Goal: Information Seeking & Learning: Learn about a topic

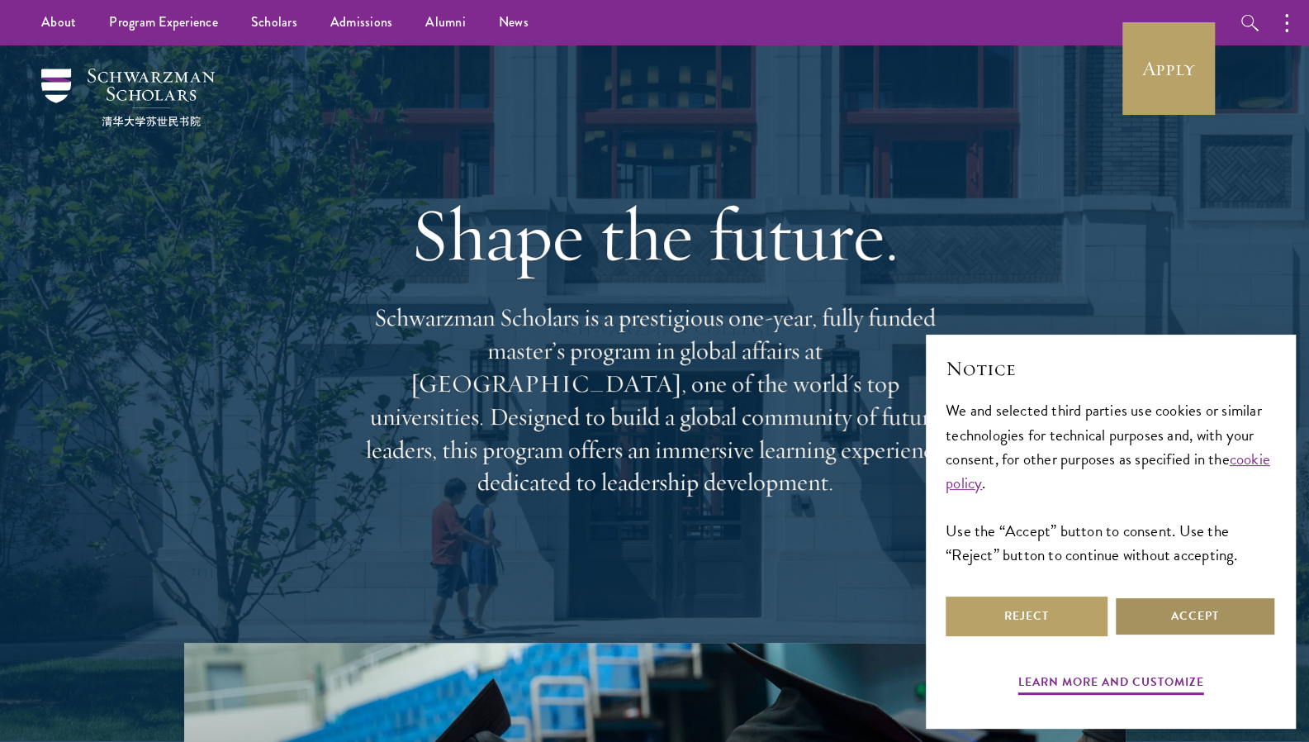
click at [1209, 617] on button "Accept" at bounding box center [1195, 616] width 162 height 40
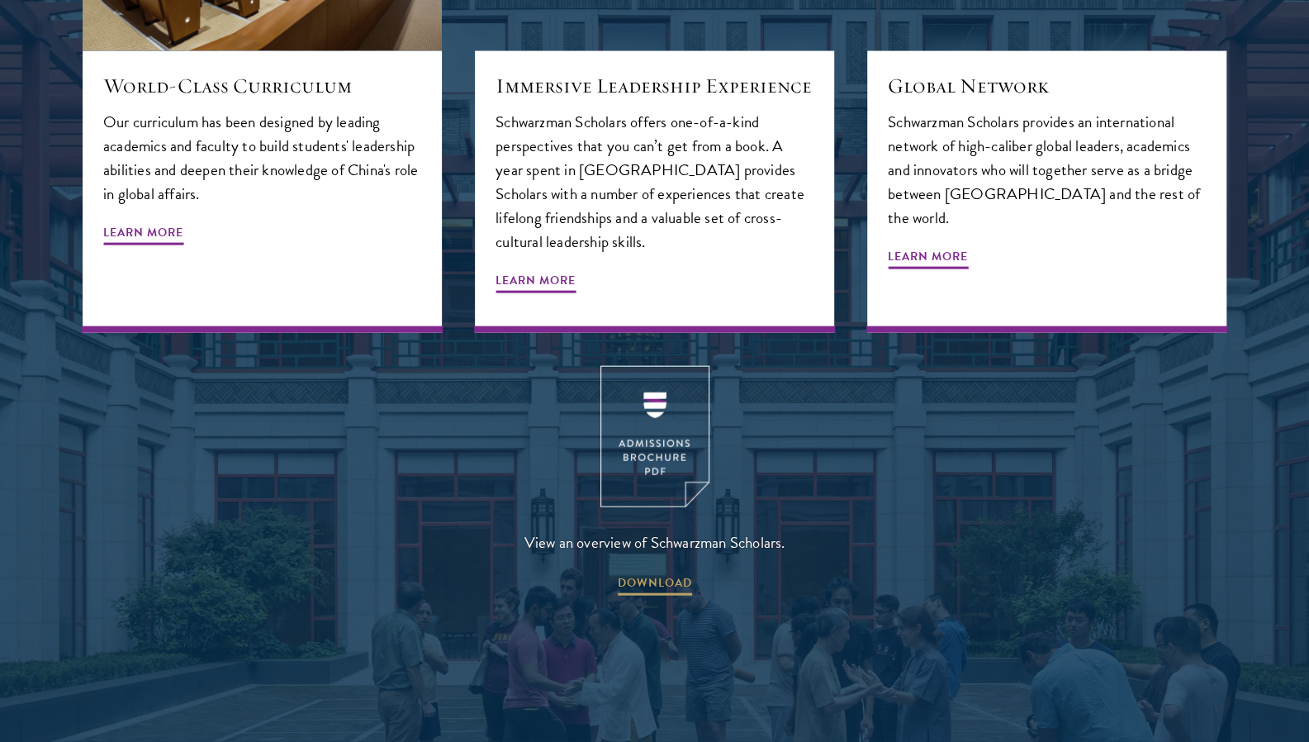
scroll to position [2111, 0]
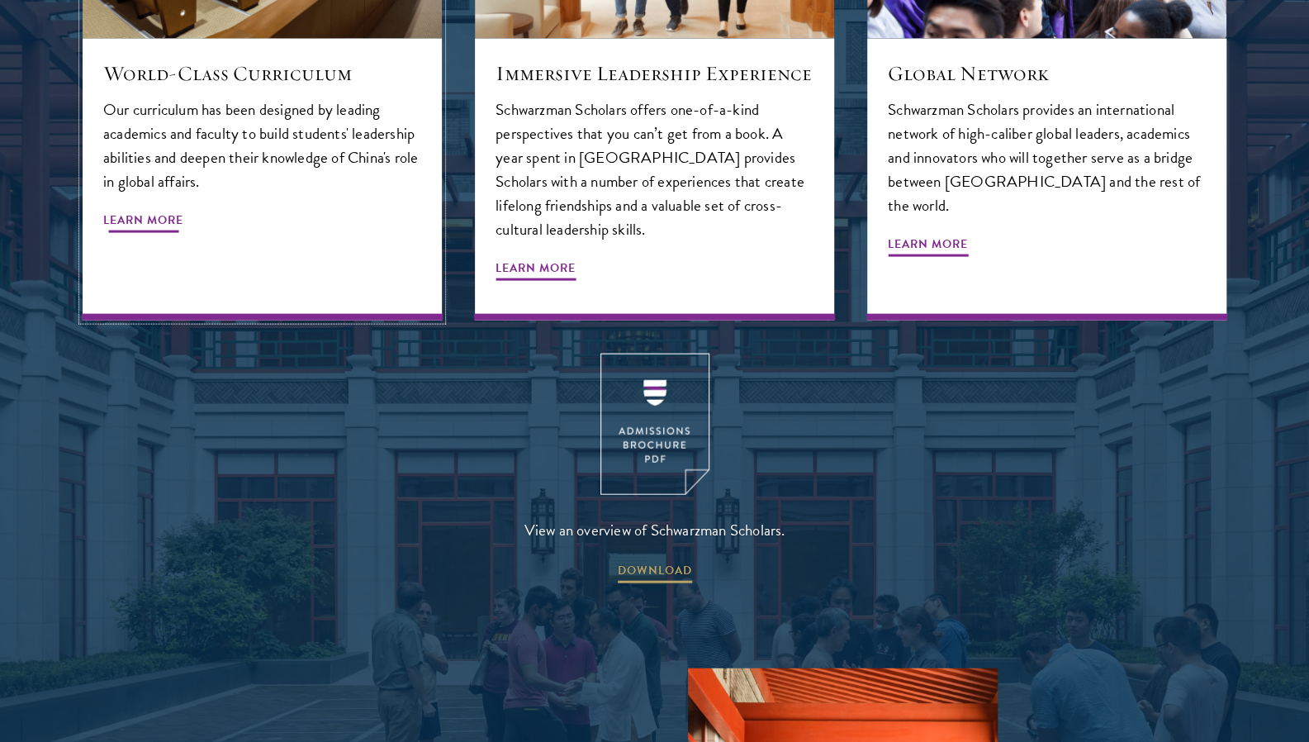
click at [145, 210] on span "Learn More" at bounding box center [143, 223] width 80 height 26
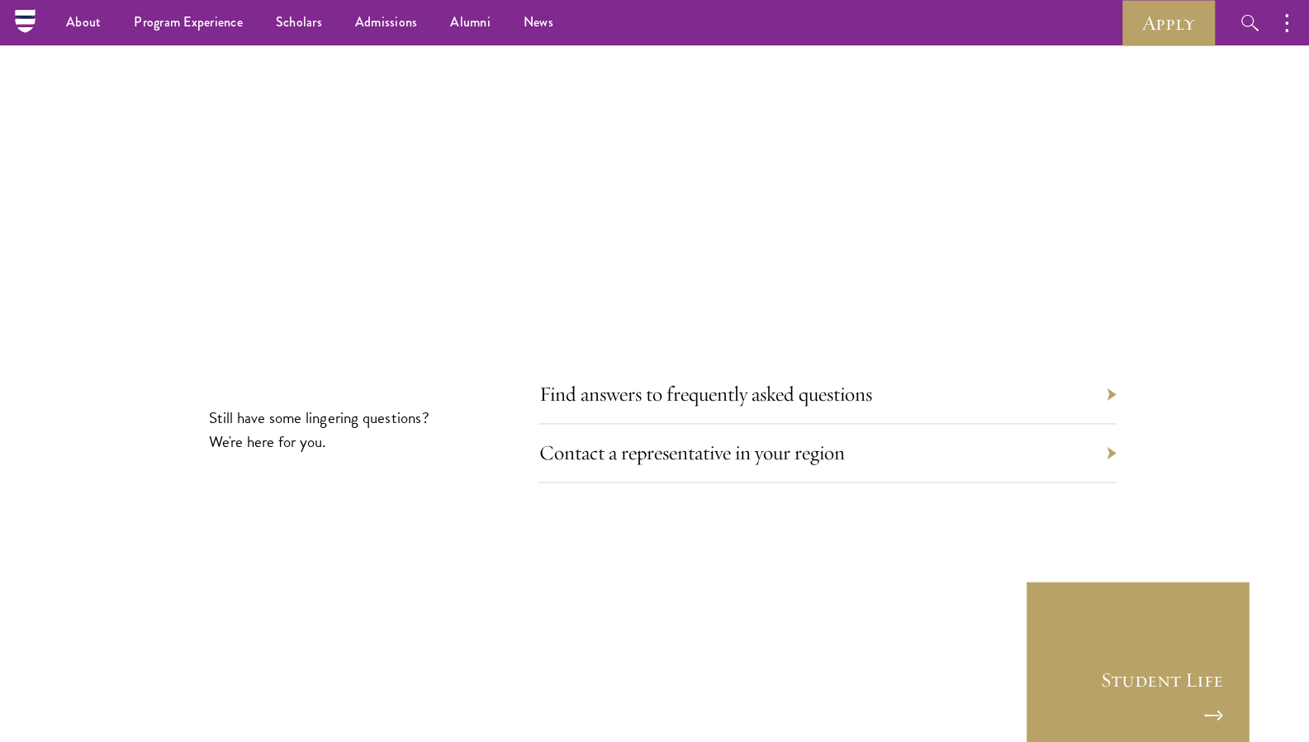
scroll to position [9173, 0]
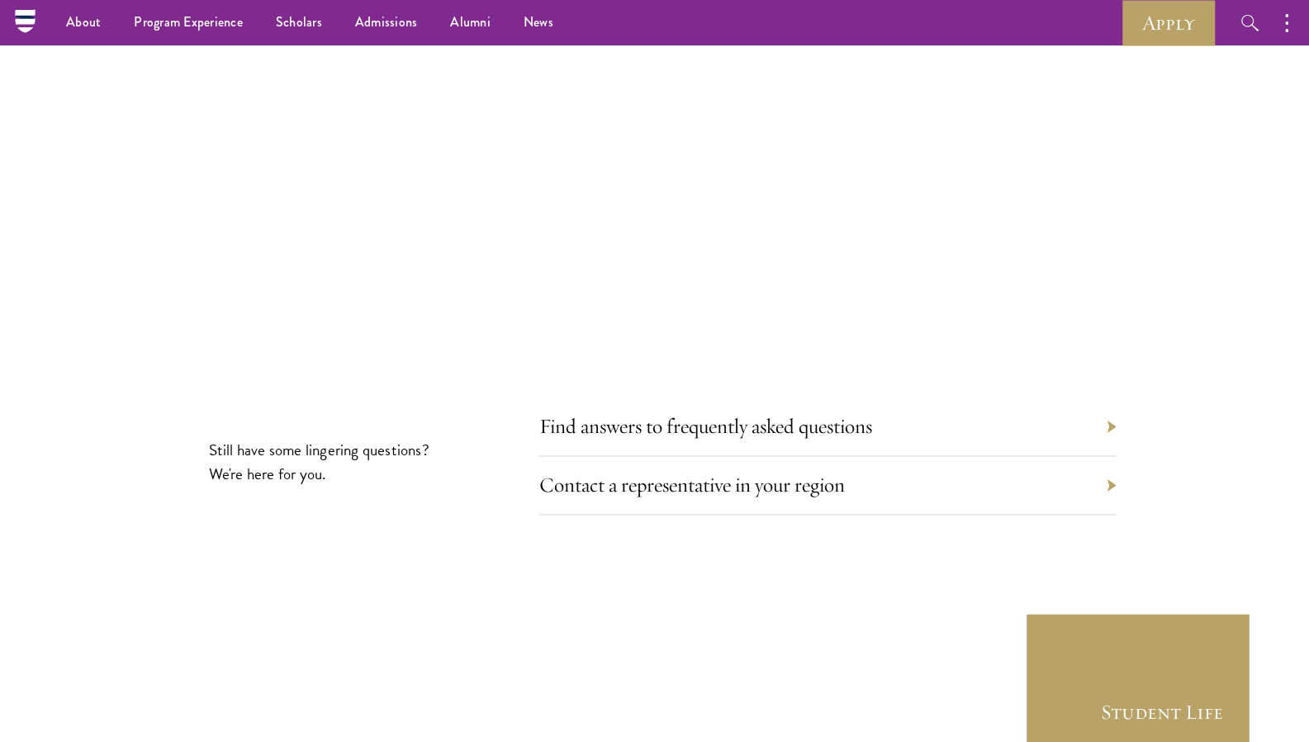
click at [1112, 397] on div "Find answers to frequently asked questions" at bounding box center [828, 426] width 578 height 59
click at [859, 413] on link "Find answers to frequently asked questions" at bounding box center [717, 426] width 333 height 26
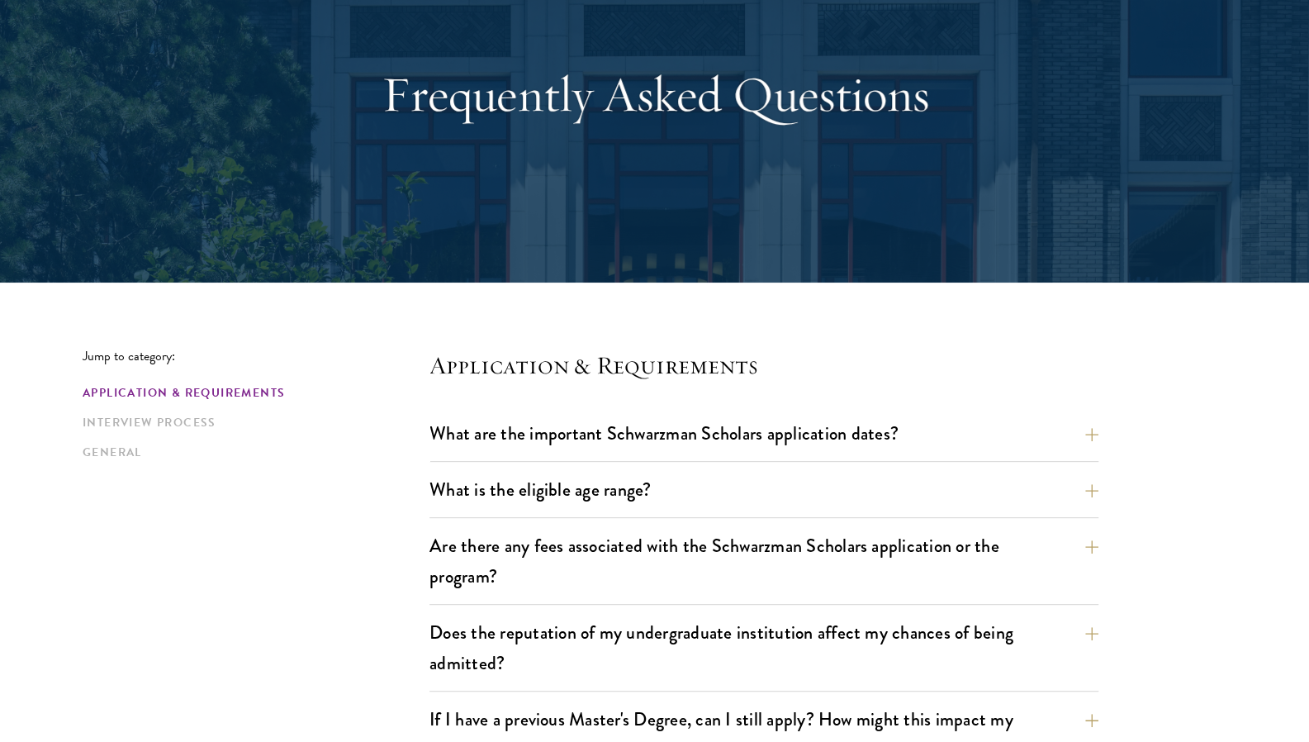
scroll to position [142, 0]
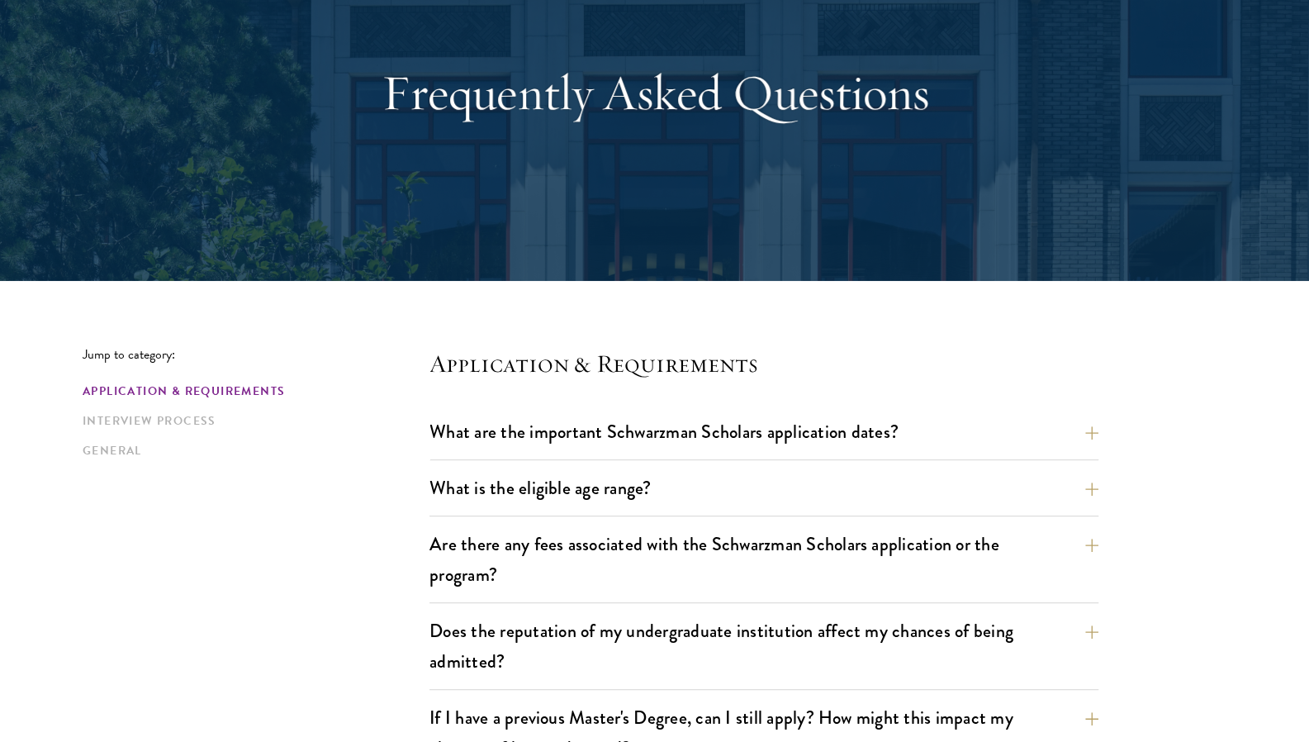
click at [1091, 438] on button "What are the important Schwarzman Scholars application dates?" at bounding box center [776, 431] width 669 height 37
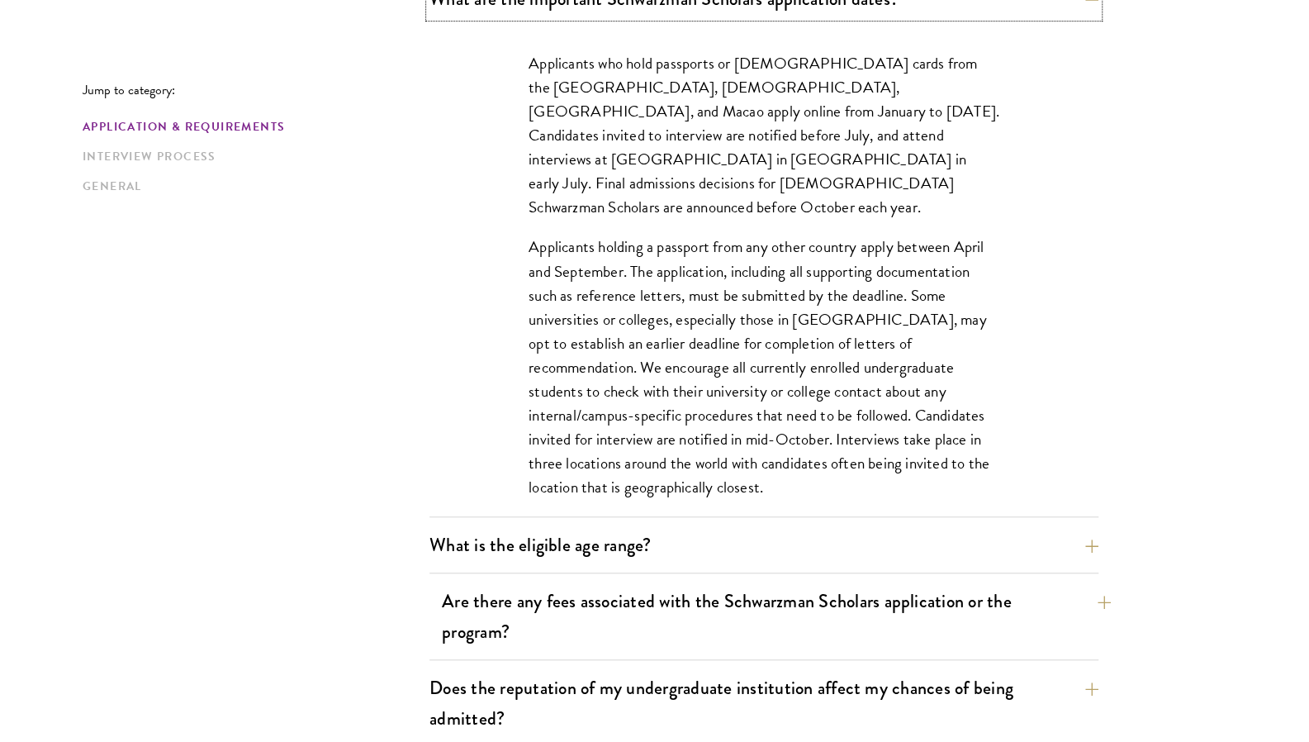
scroll to position [596, 0]
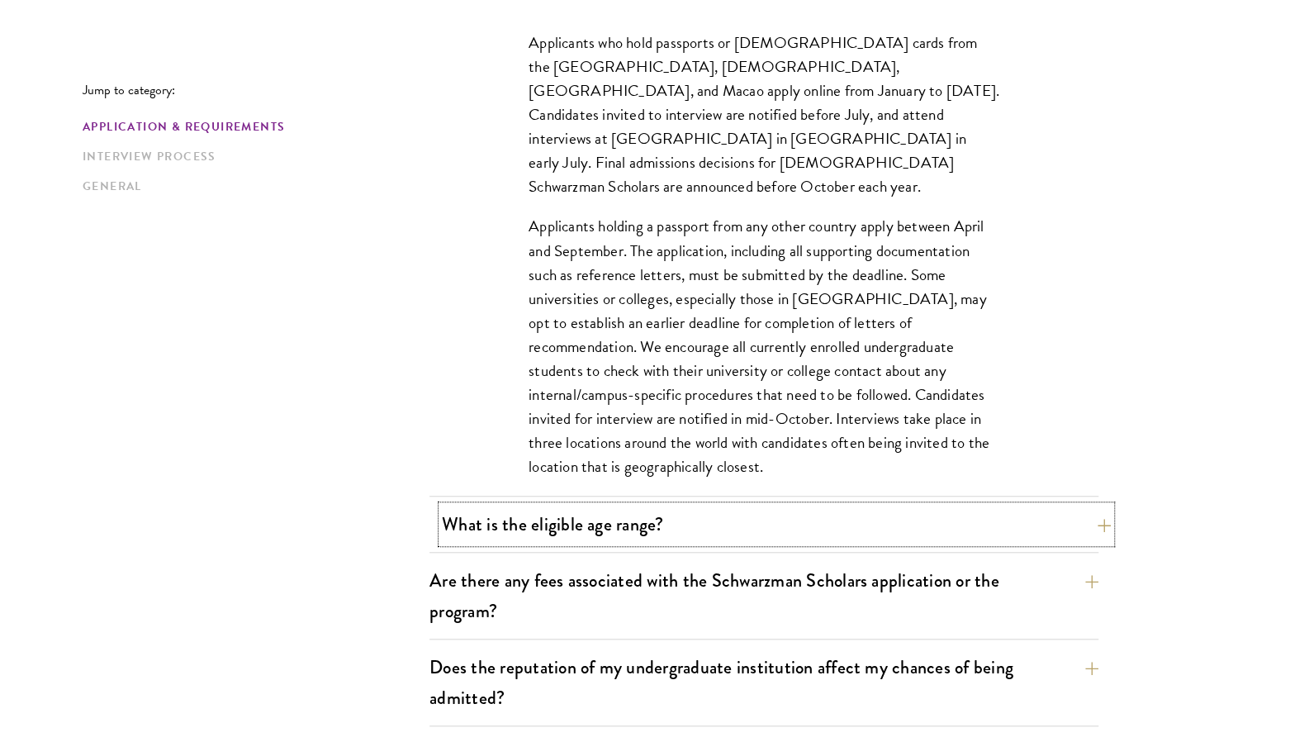
click at [1023, 511] on button "What is the eligible age range?" at bounding box center [776, 524] width 669 height 37
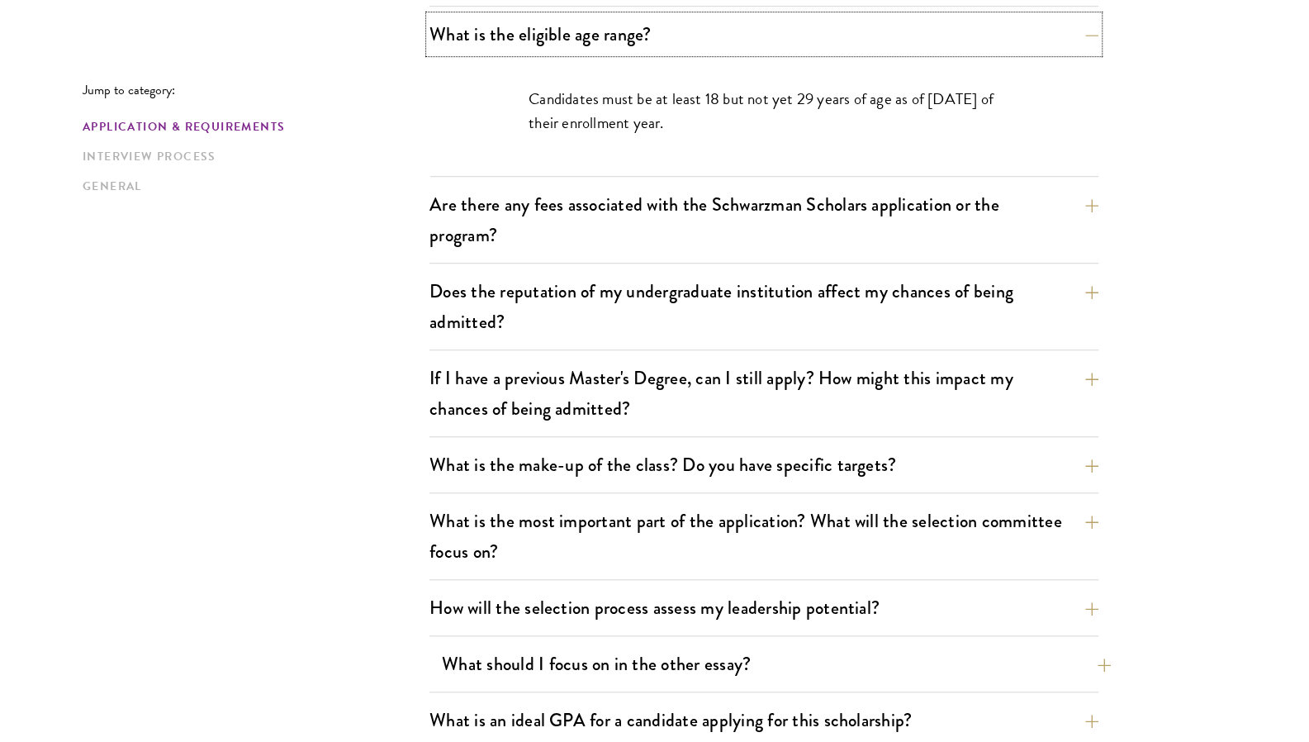
scroll to position [749, 0]
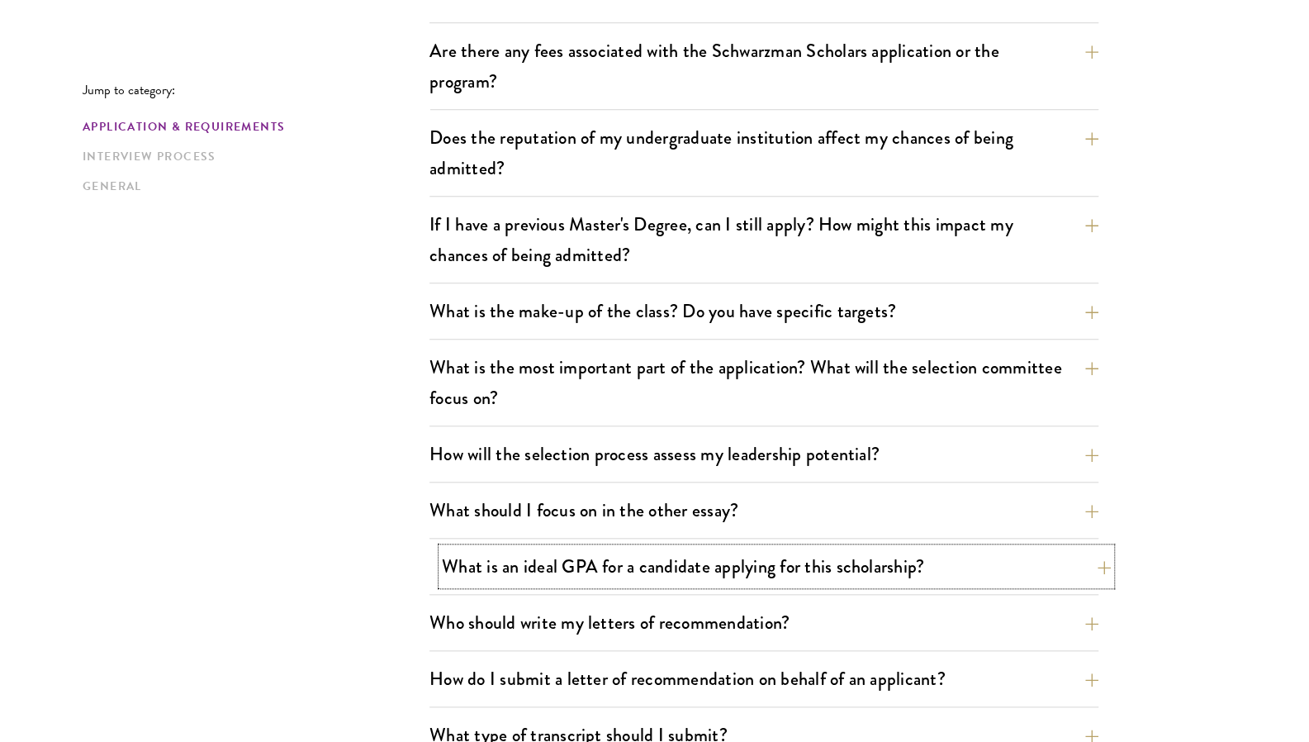
click at [879, 569] on button "What is an ideal GPA for a candidate applying for this scholarship?" at bounding box center [776, 566] width 669 height 37
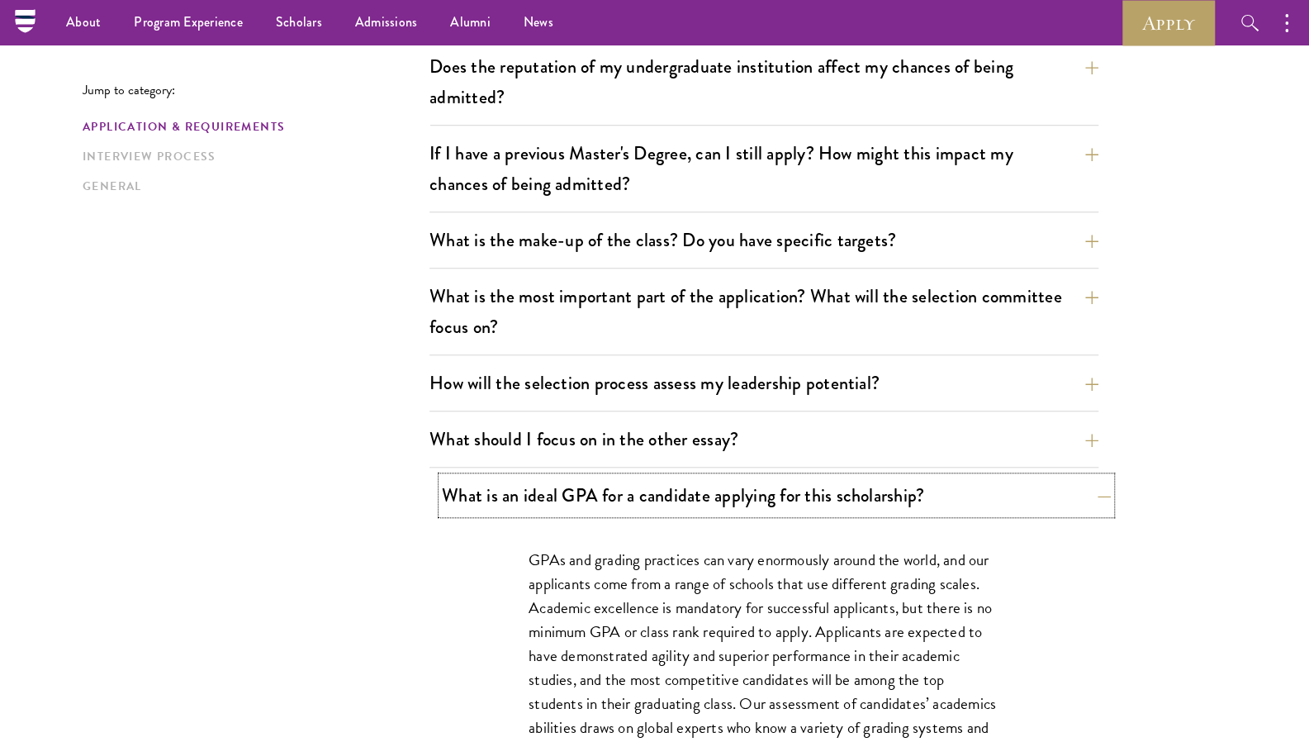
scroll to position [657, 0]
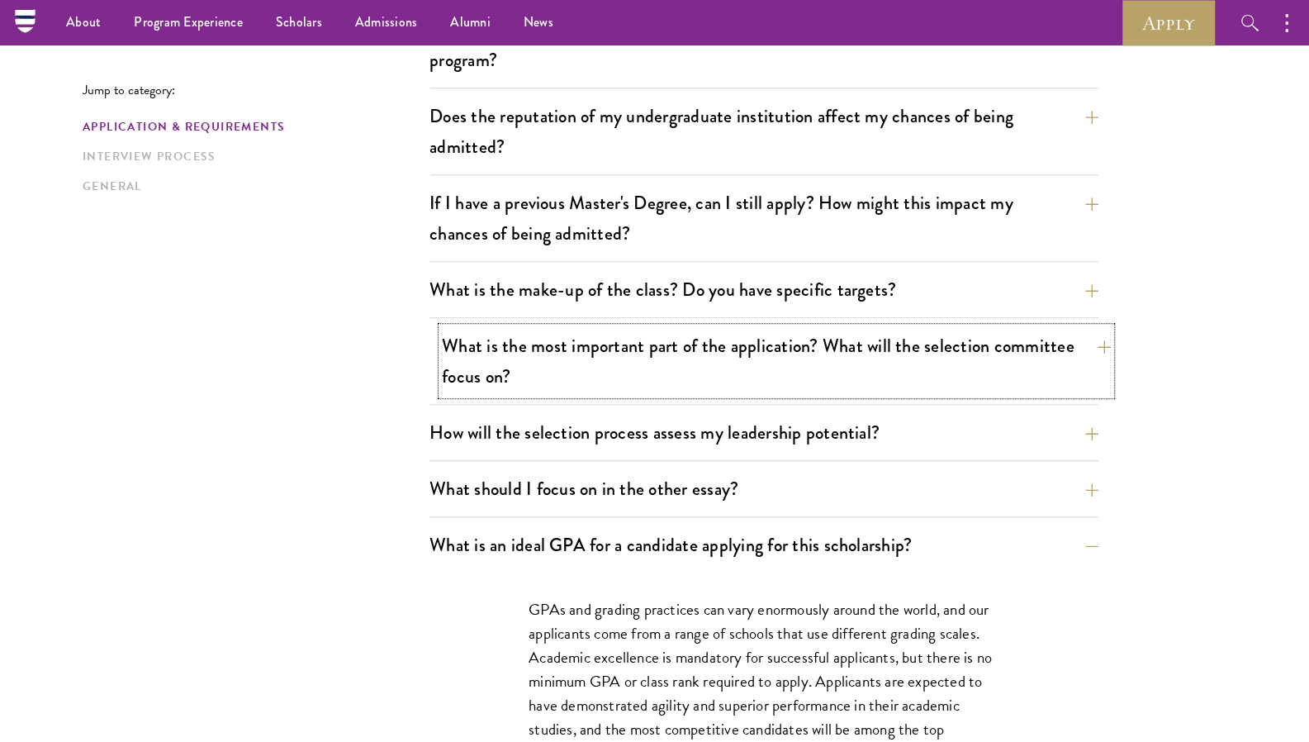
click at [857, 377] on button "What is the most important part of the application? What will the selection com…" at bounding box center [776, 361] width 669 height 68
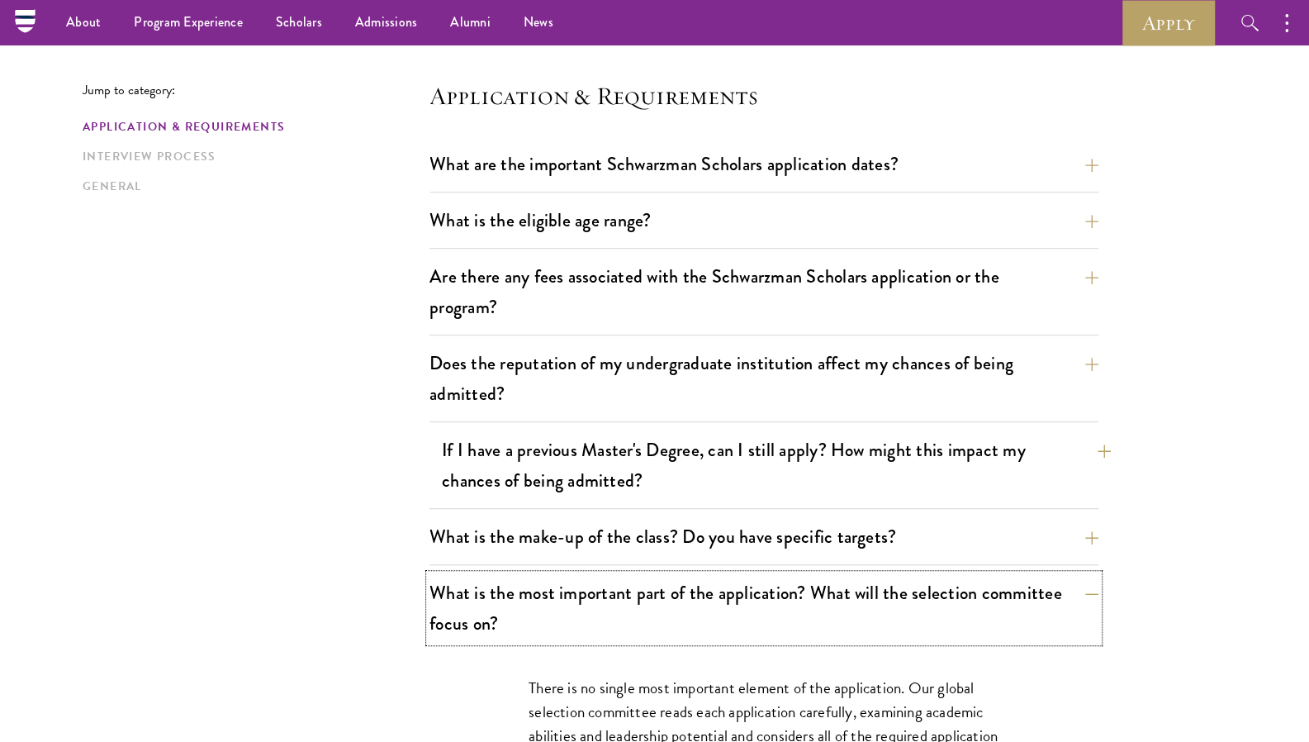
scroll to position [403, 0]
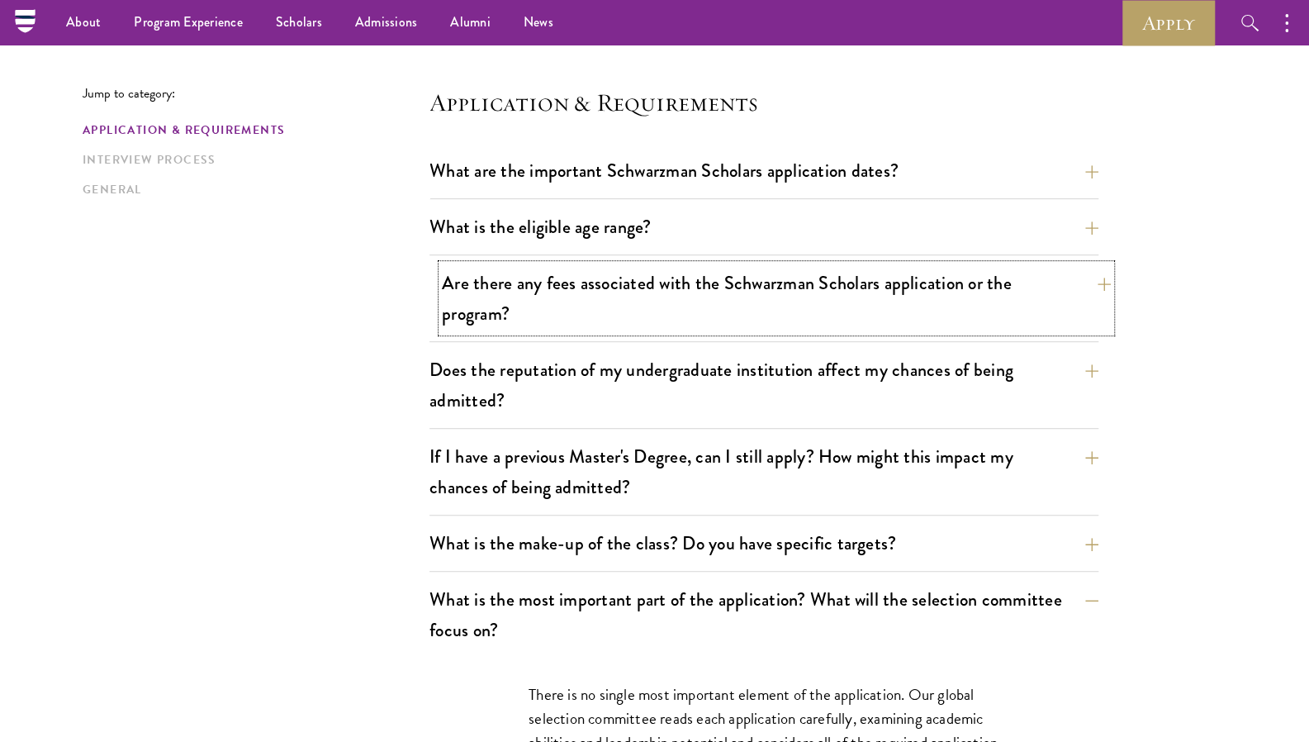
click at [809, 297] on button "Are there any fees associated with the Schwarzman Scholars application or the p…" at bounding box center [776, 298] width 669 height 68
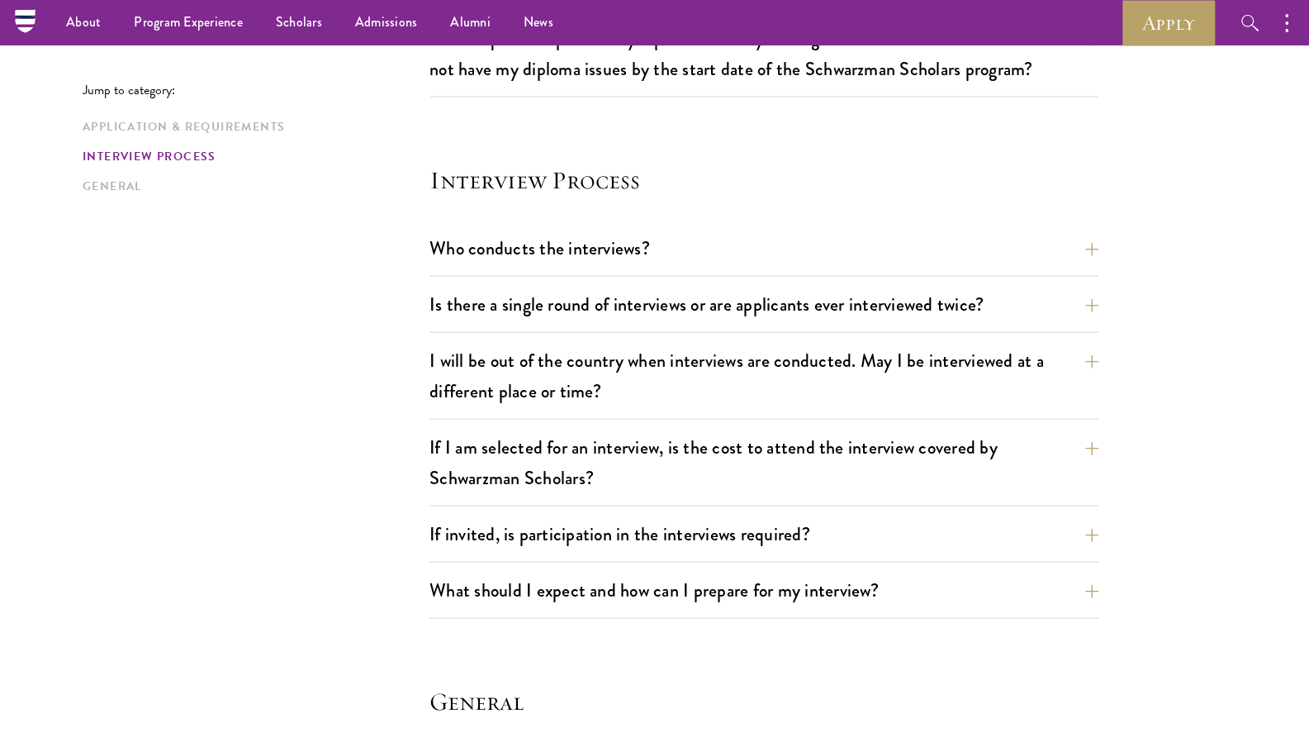
scroll to position [1963, 0]
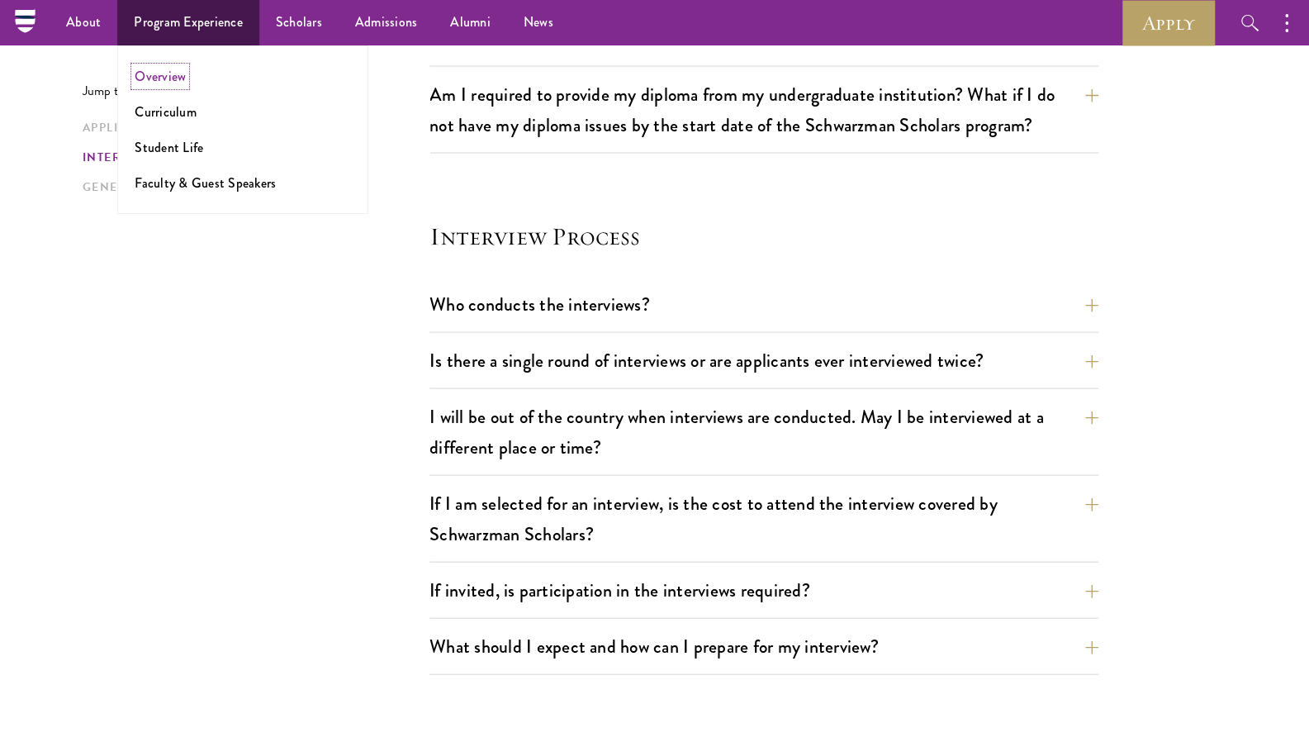
click at [150, 69] on link "Overview" at bounding box center [160, 76] width 51 height 19
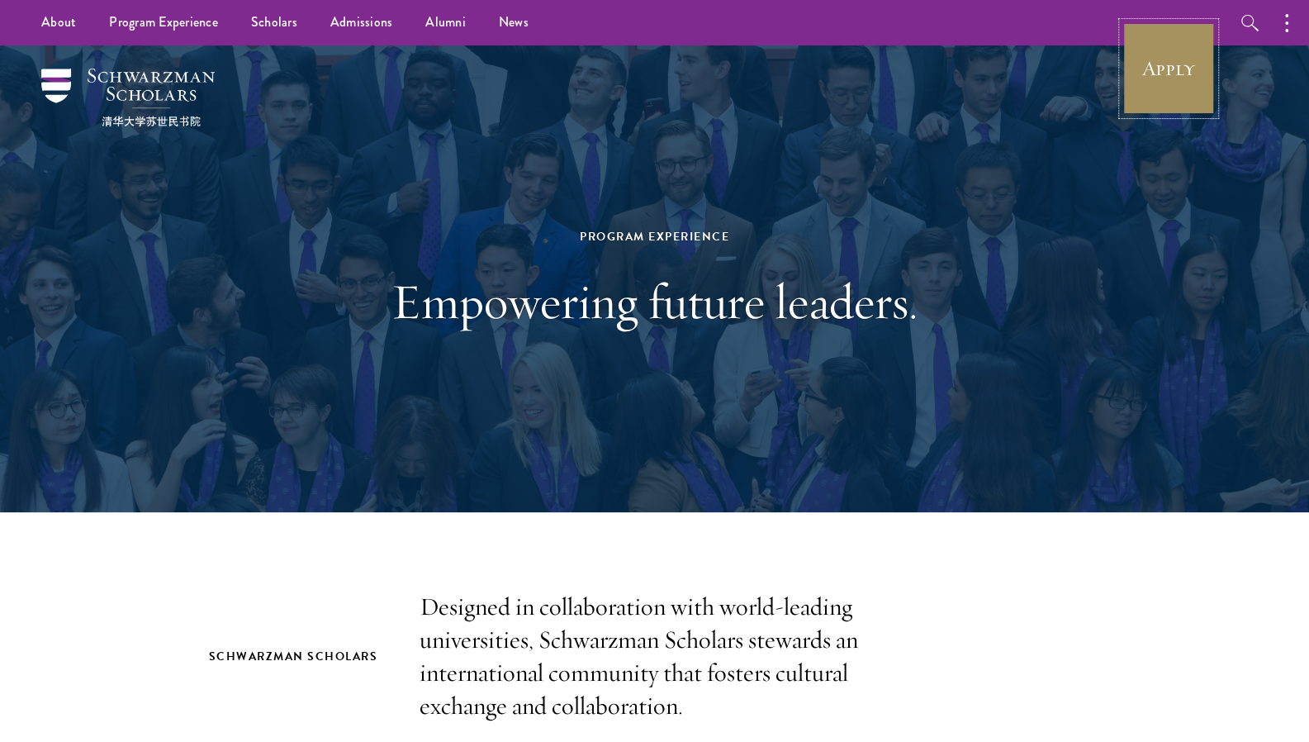
click at [1185, 83] on link "Apply" at bounding box center [1169, 68] width 93 height 93
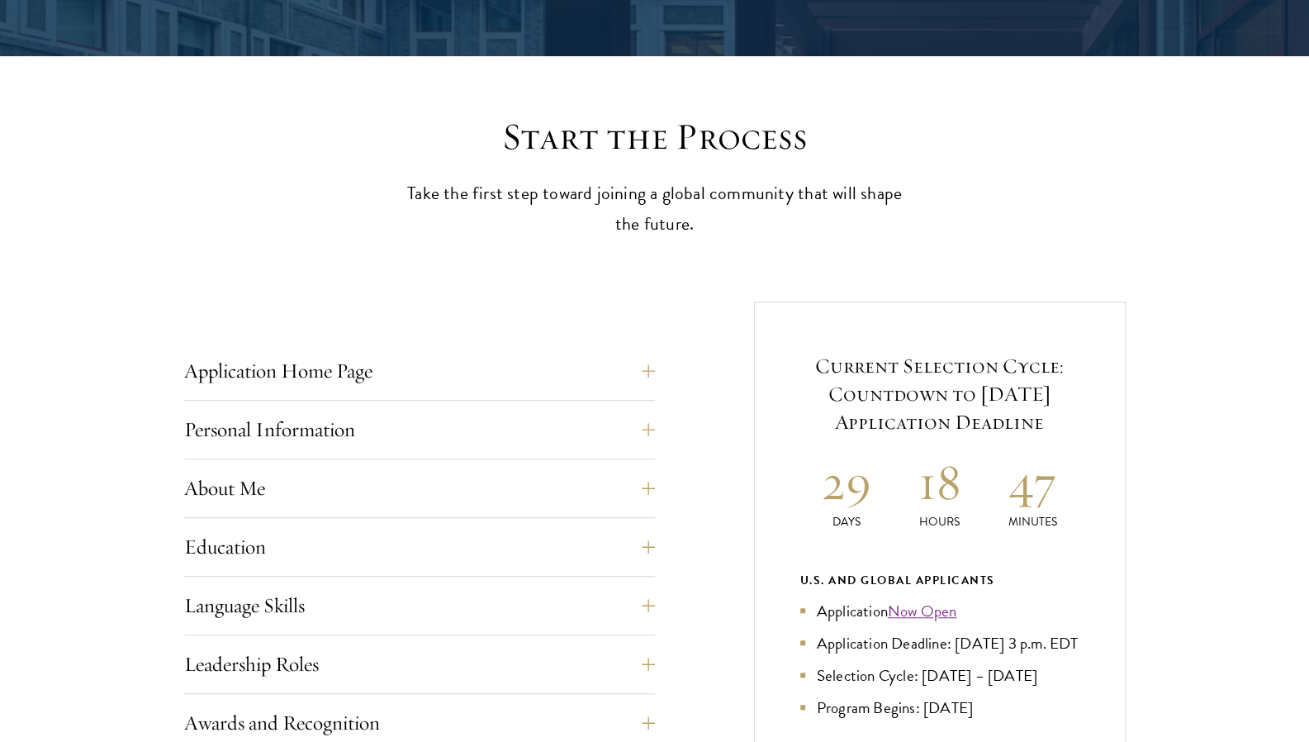
scroll to position [368, 0]
click at [354, 425] on button "Personal Information" at bounding box center [432, 429] width 471 height 40
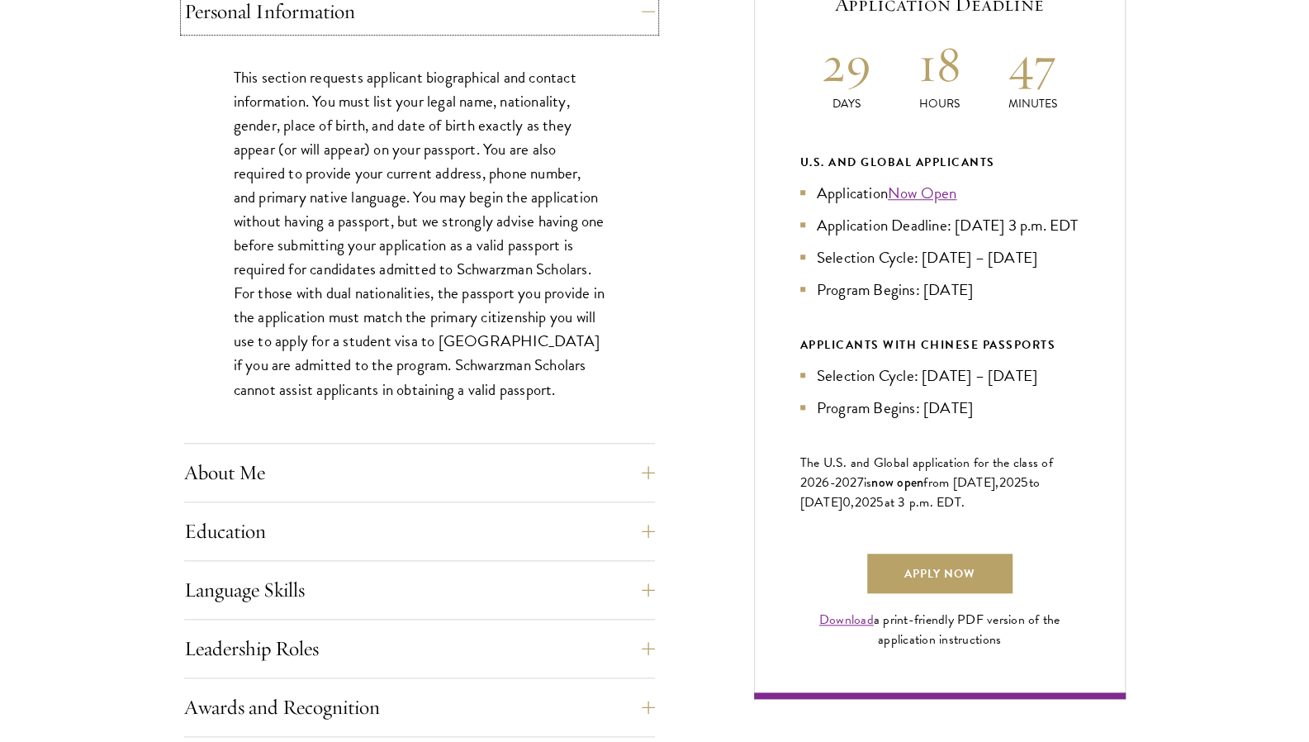
scroll to position [791, 0]
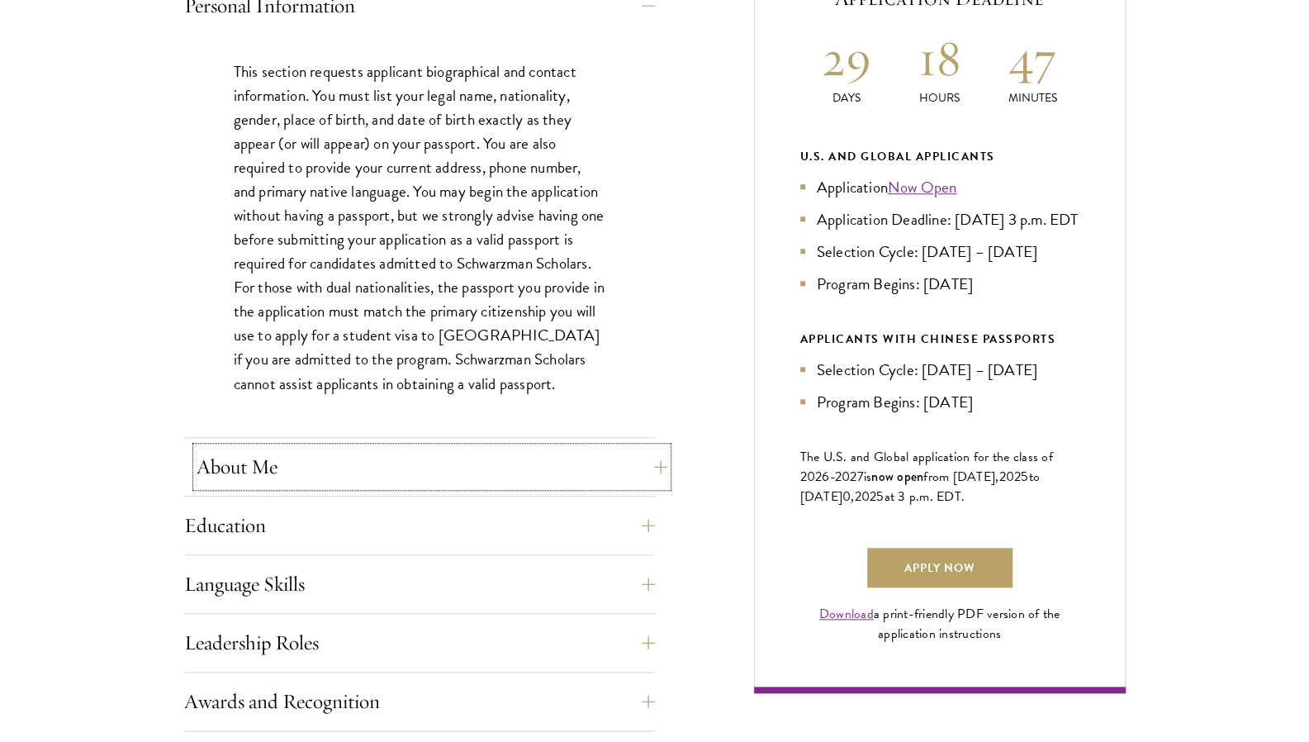
click at [354, 478] on button "About Me" at bounding box center [432, 467] width 471 height 40
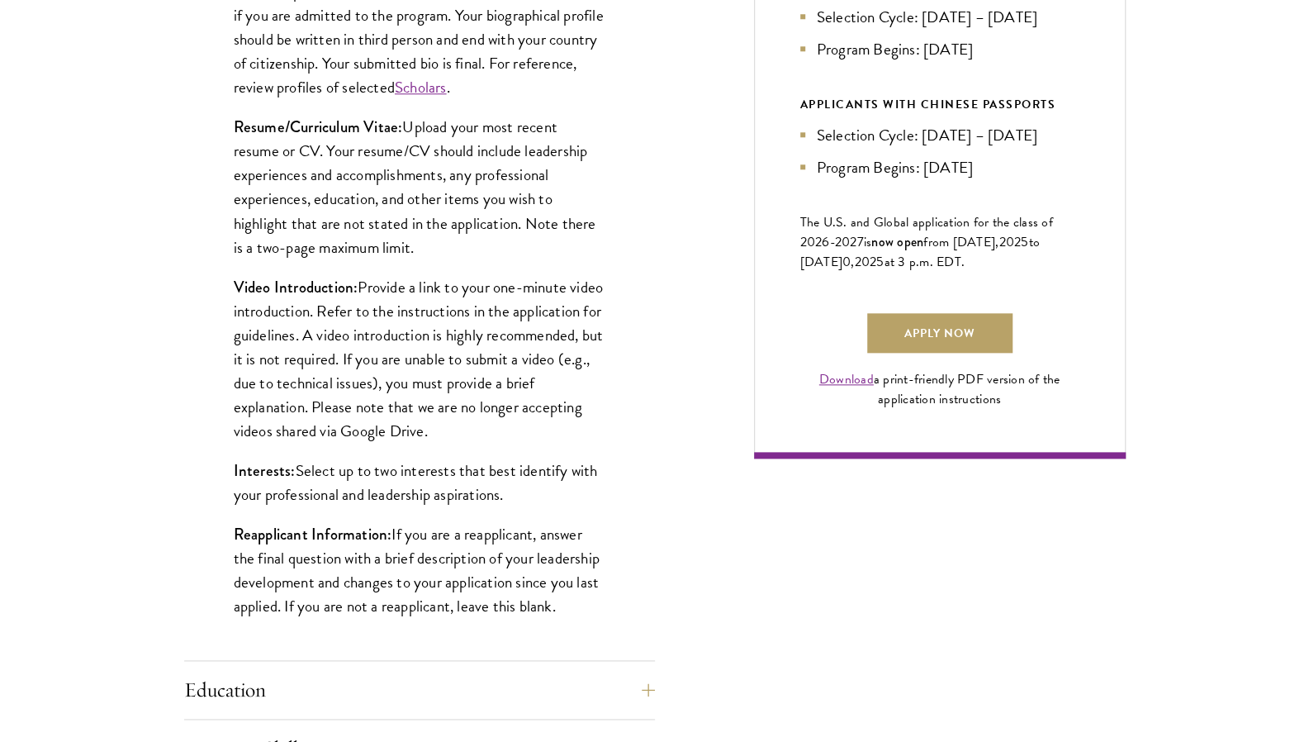
scroll to position [1152, 0]
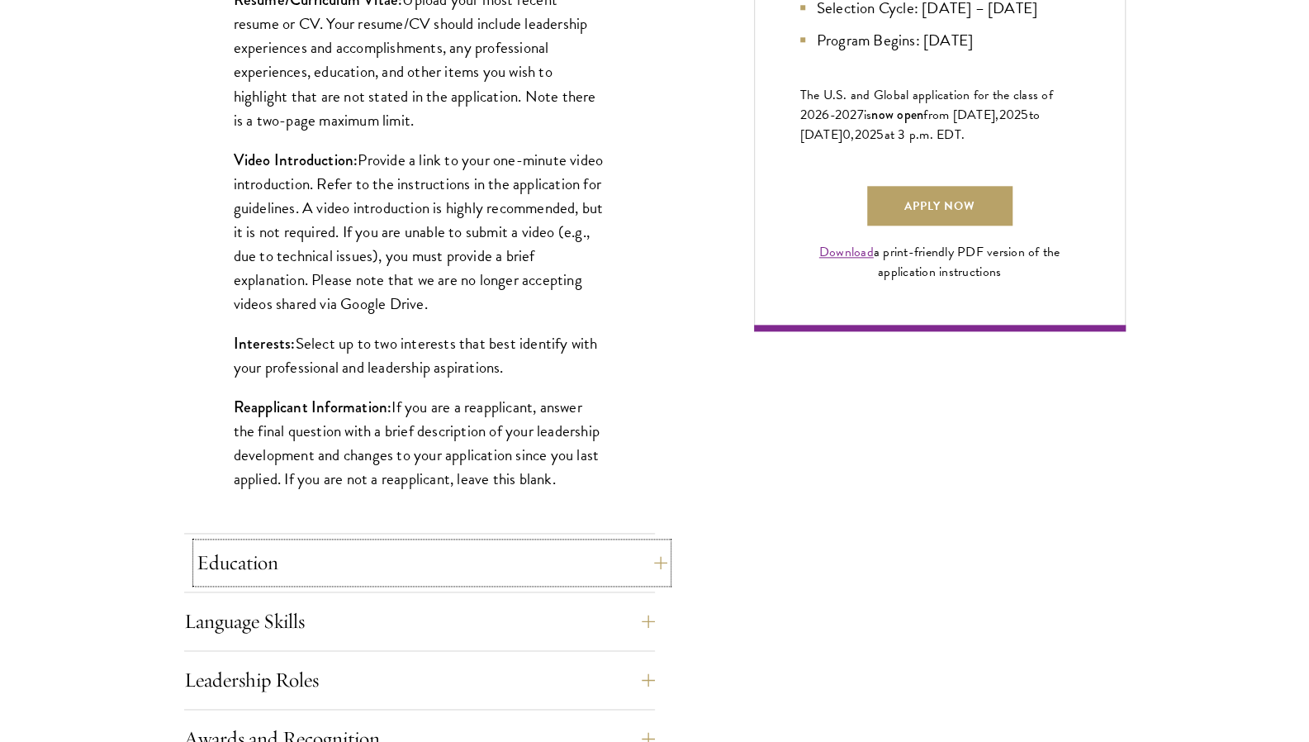
click at [324, 570] on button "Education" at bounding box center [432, 563] width 471 height 40
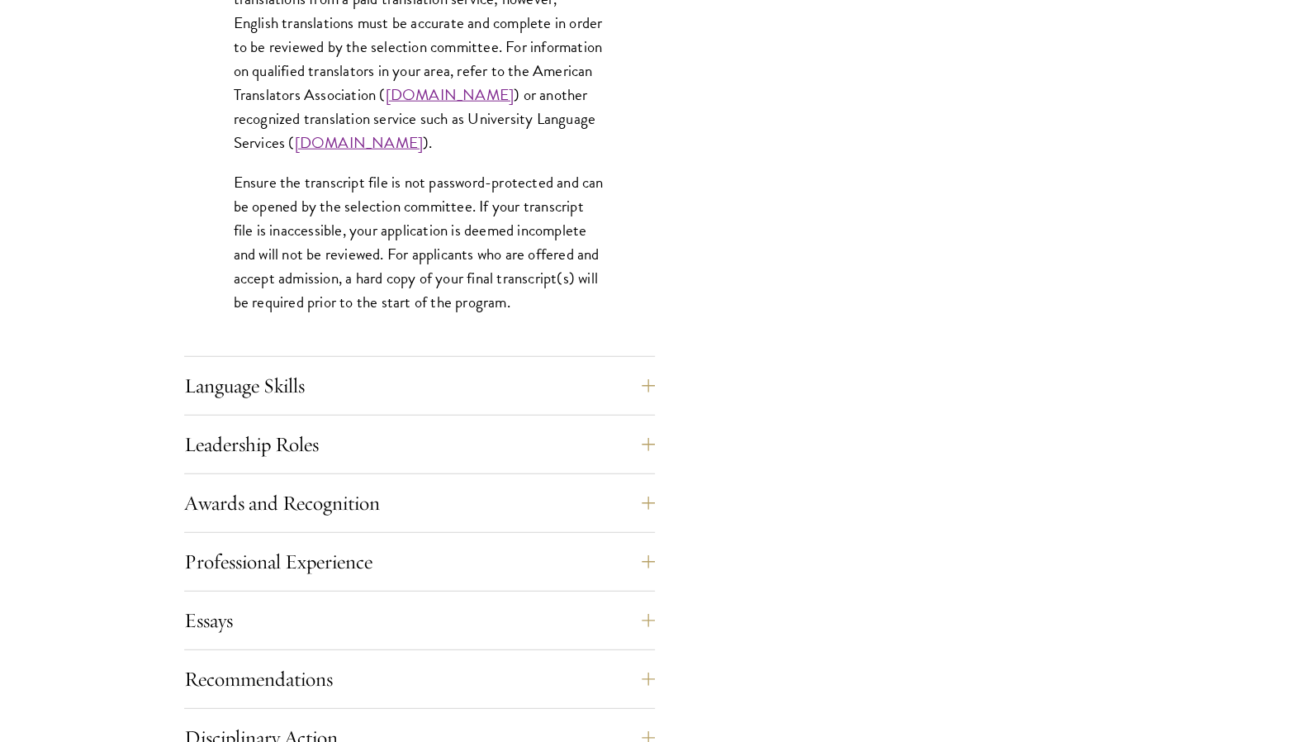
scroll to position [2533, 0]
click at [327, 399] on button "Language Skills" at bounding box center [432, 385] width 471 height 40
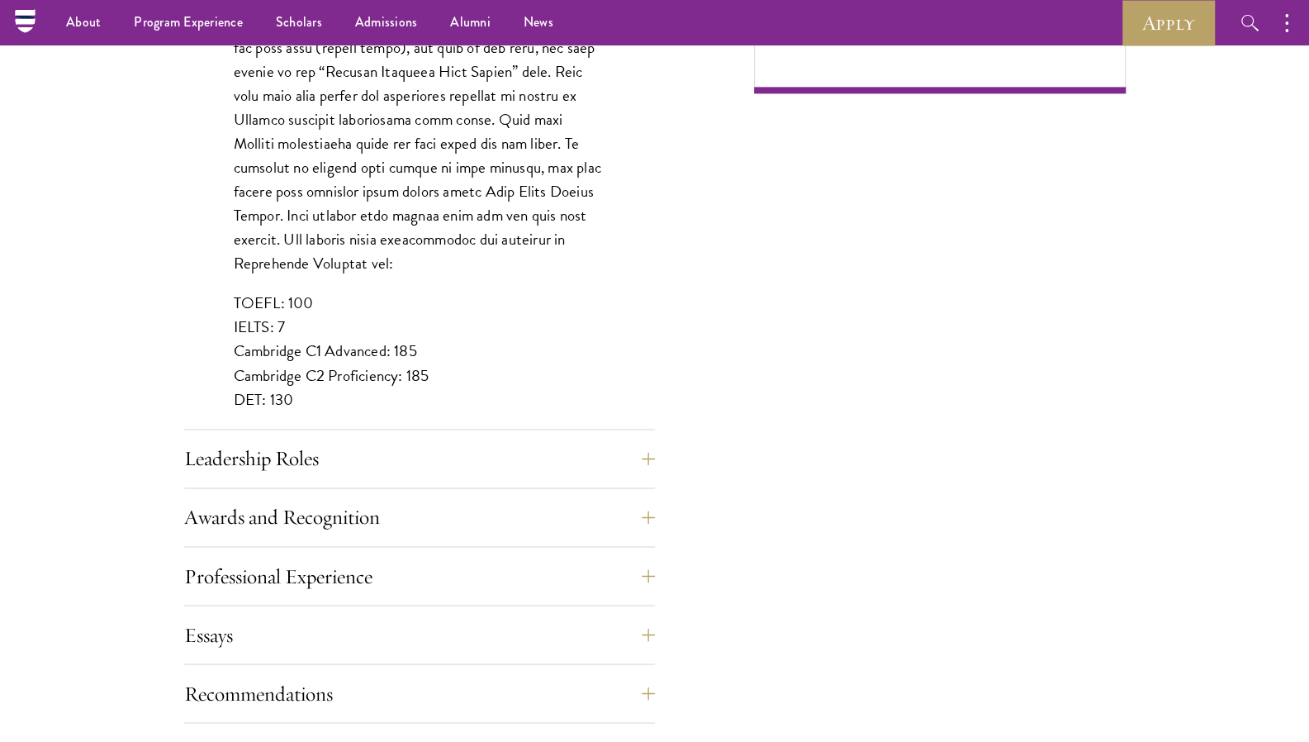
scroll to position [1389, 0]
click at [464, 451] on button "Leadership Roles" at bounding box center [432, 459] width 471 height 40
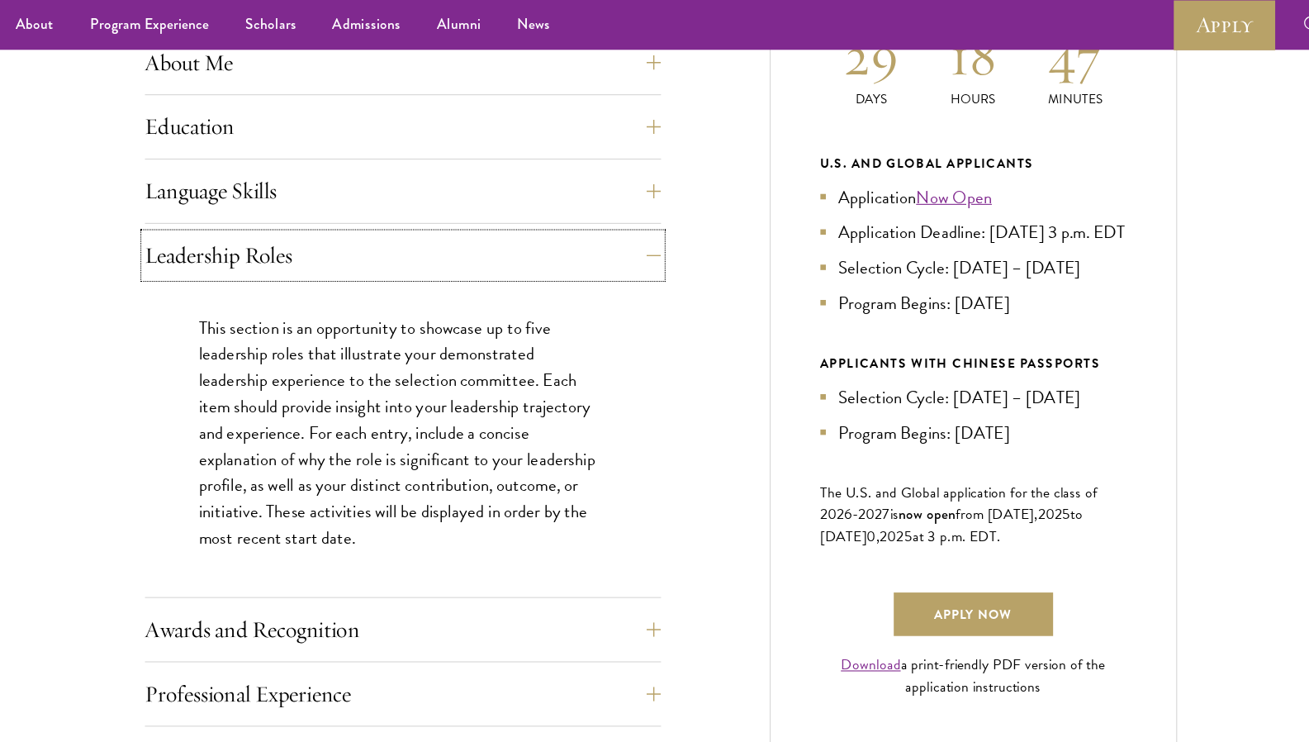
scroll to position [786, 0]
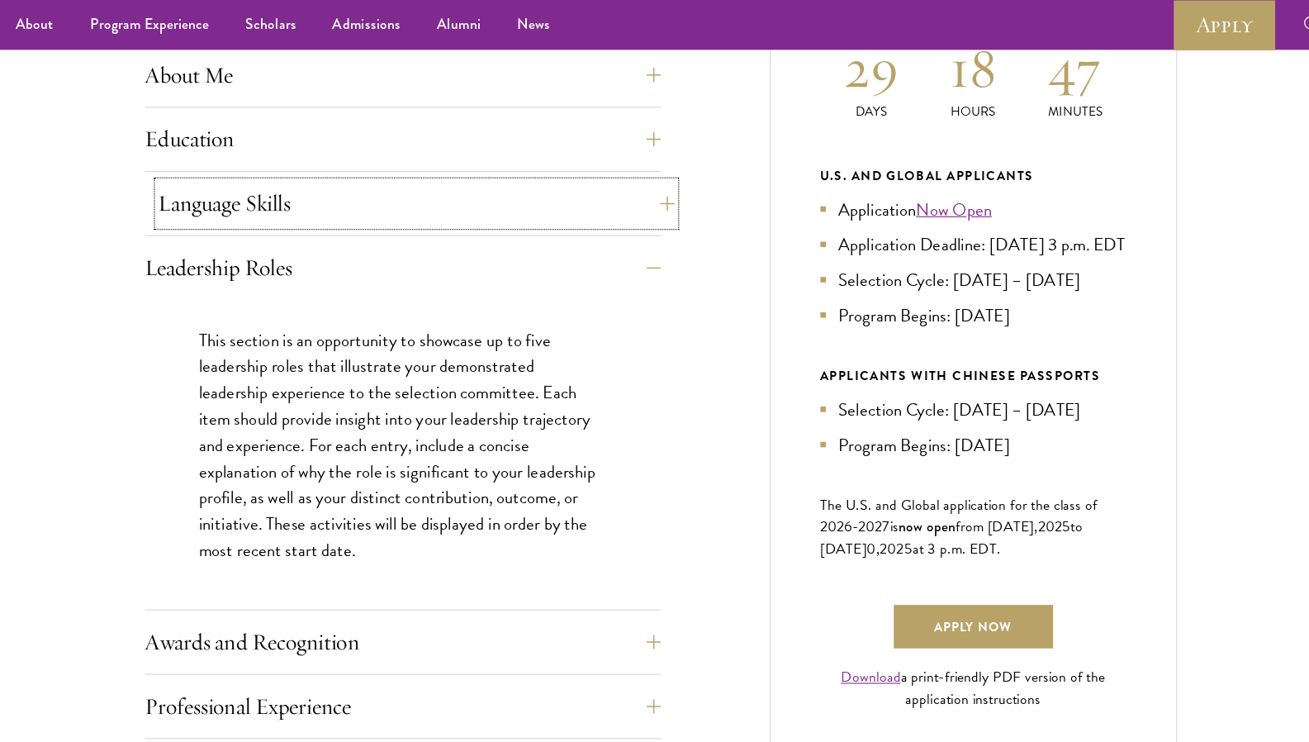
click at [653, 178] on button "Language Skills" at bounding box center [432, 186] width 471 height 40
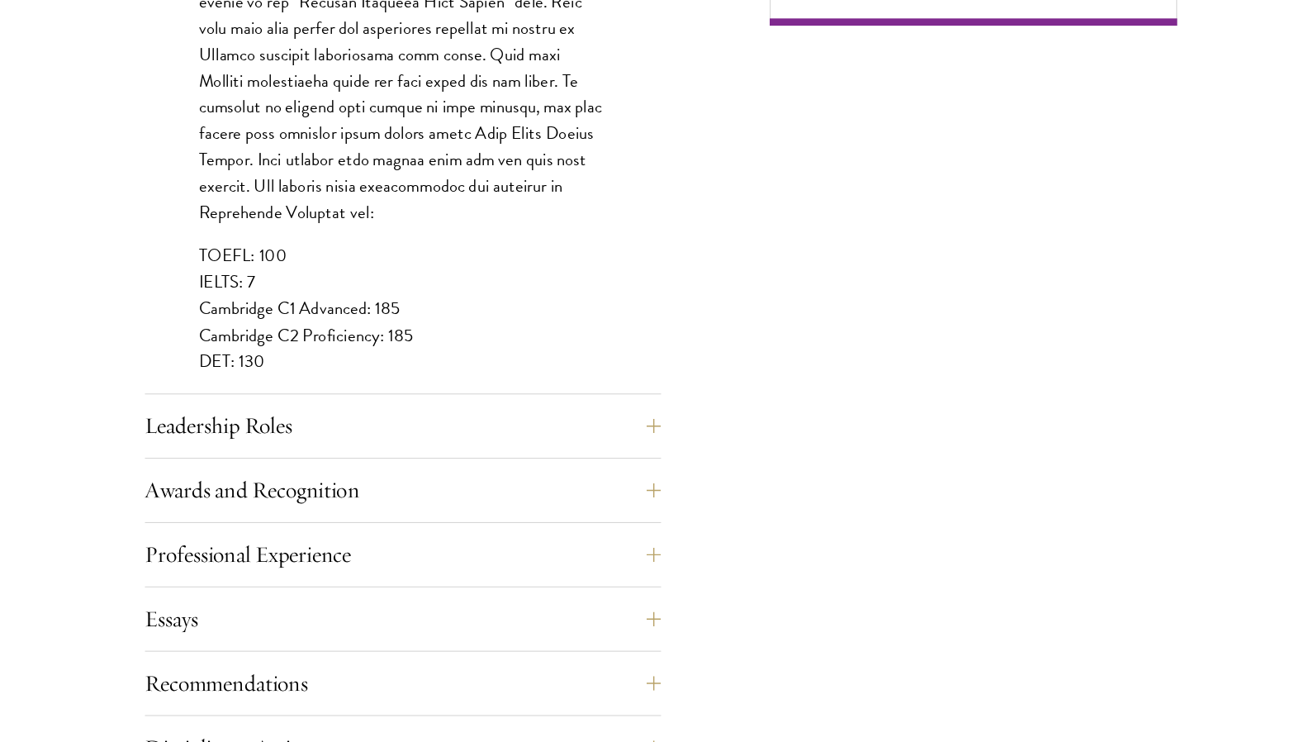
scroll to position [1396, 0]
click at [647, 444] on button "Leadership Roles" at bounding box center [432, 453] width 471 height 40
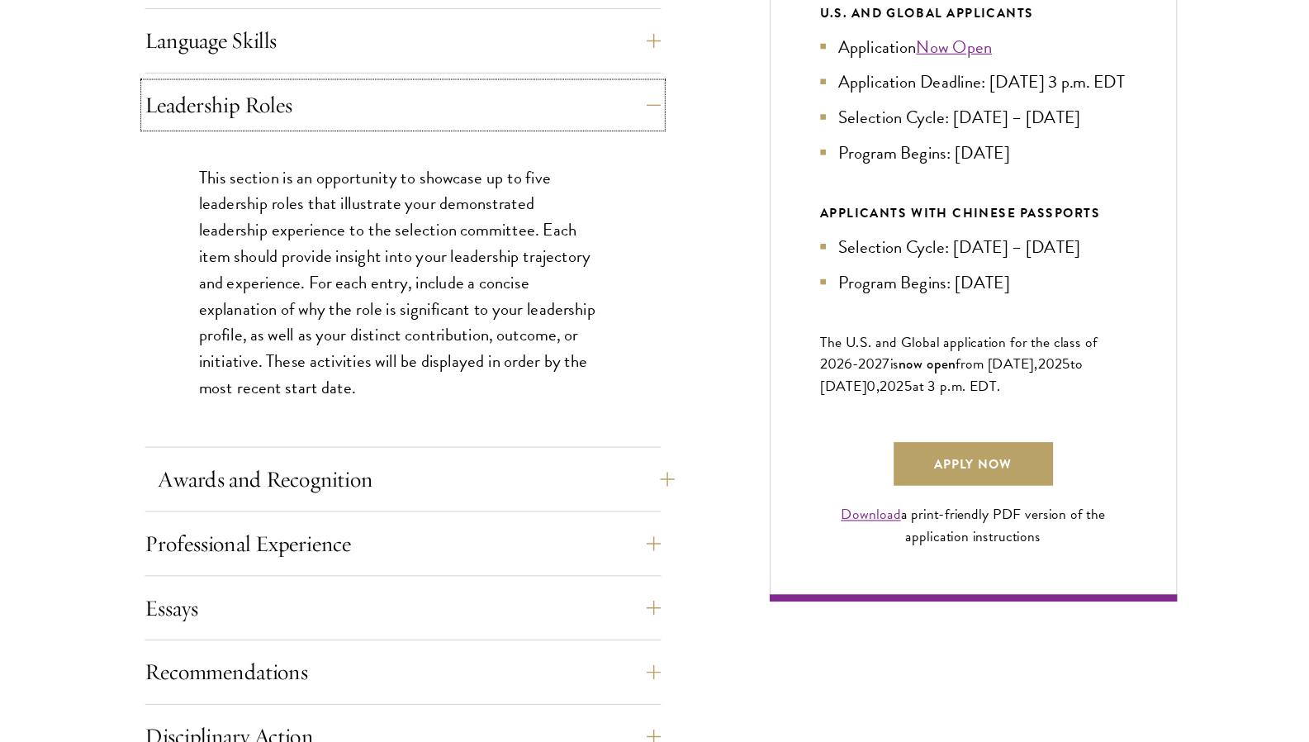
scroll to position [871, 0]
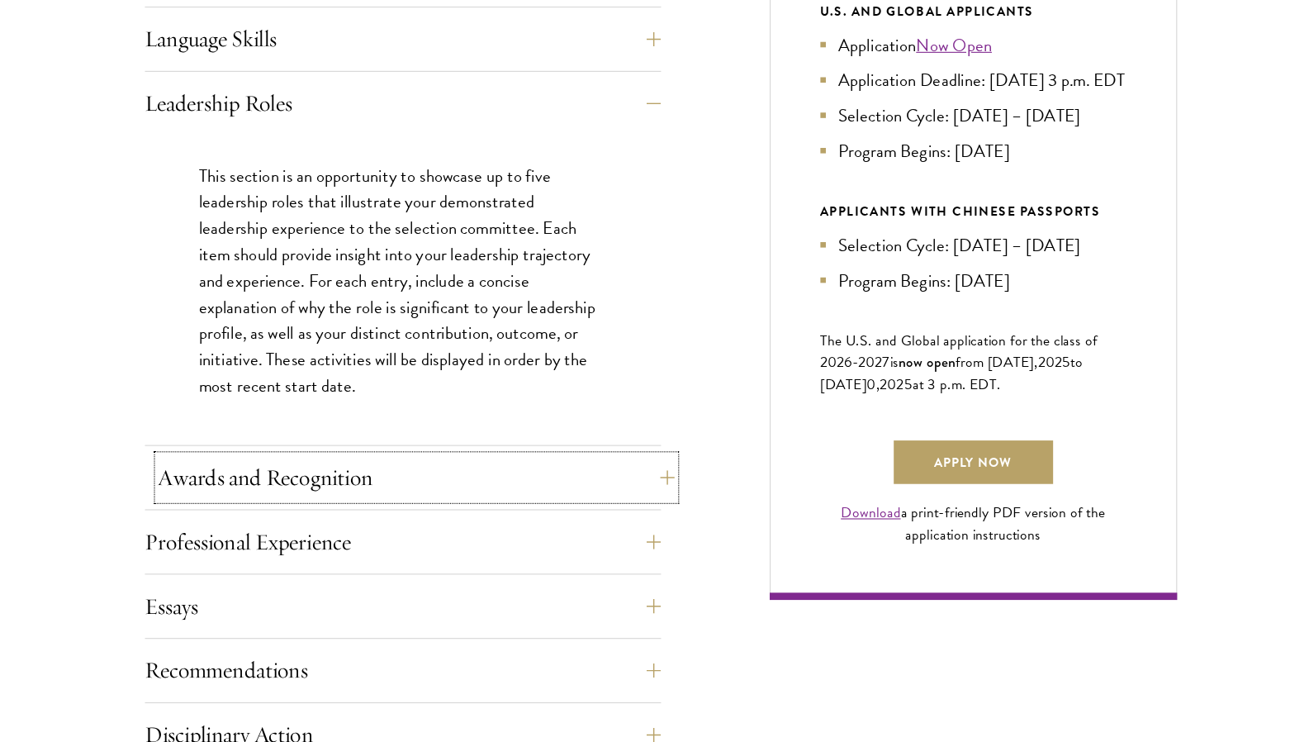
click at [570, 506] on button "Awards and Recognition" at bounding box center [432, 501] width 471 height 40
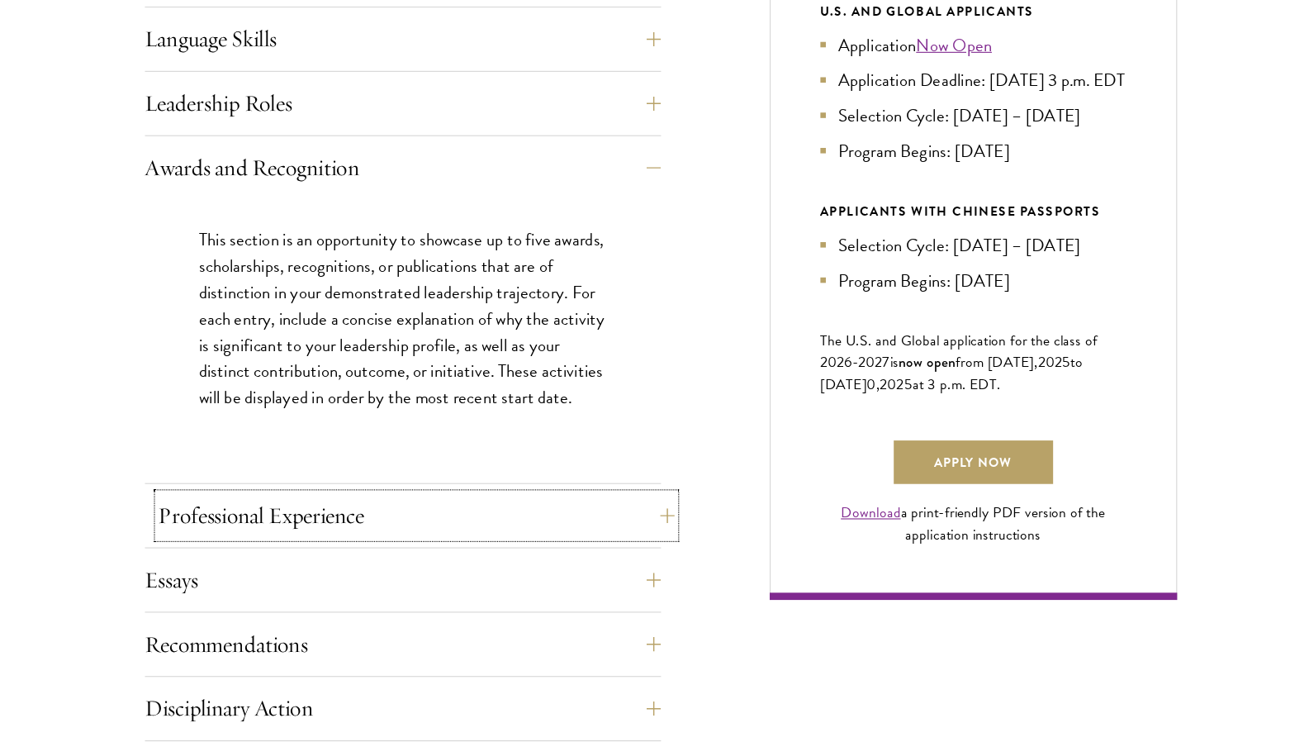
click at [569, 533] on button "Professional Experience" at bounding box center [432, 535] width 471 height 40
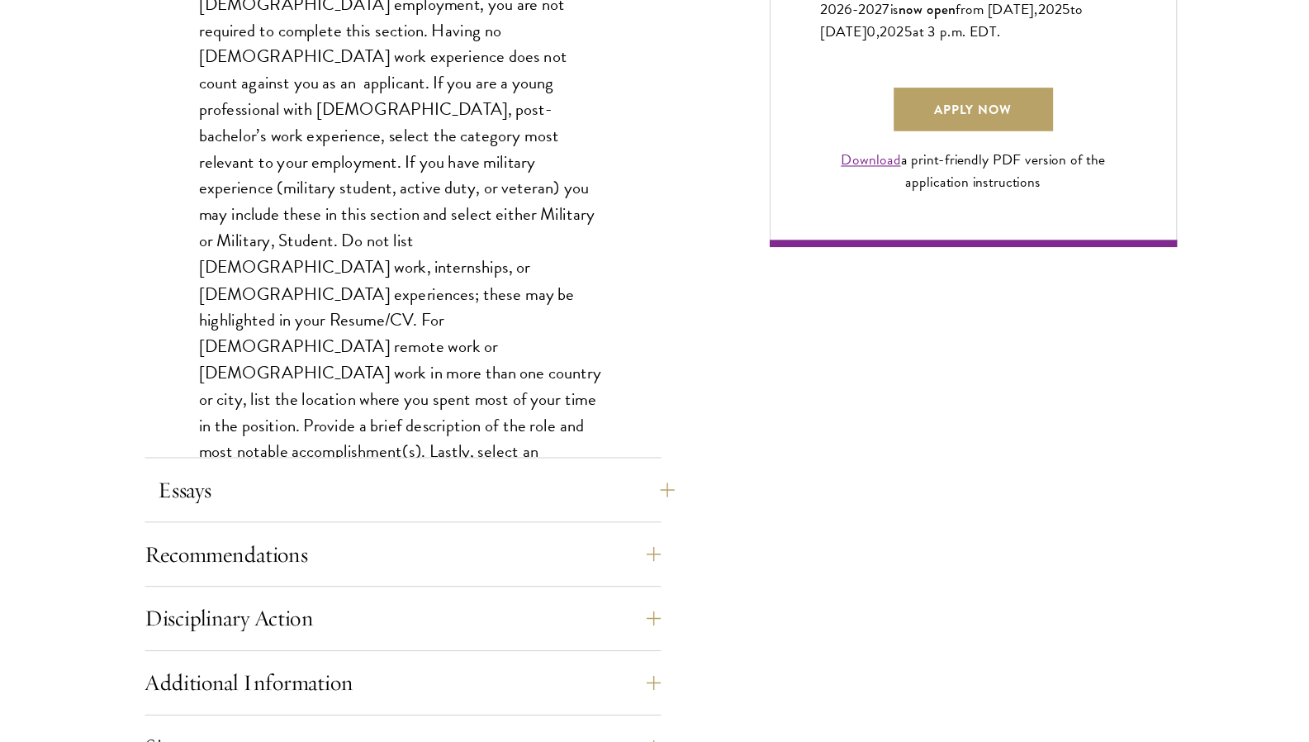
scroll to position [1198, 0]
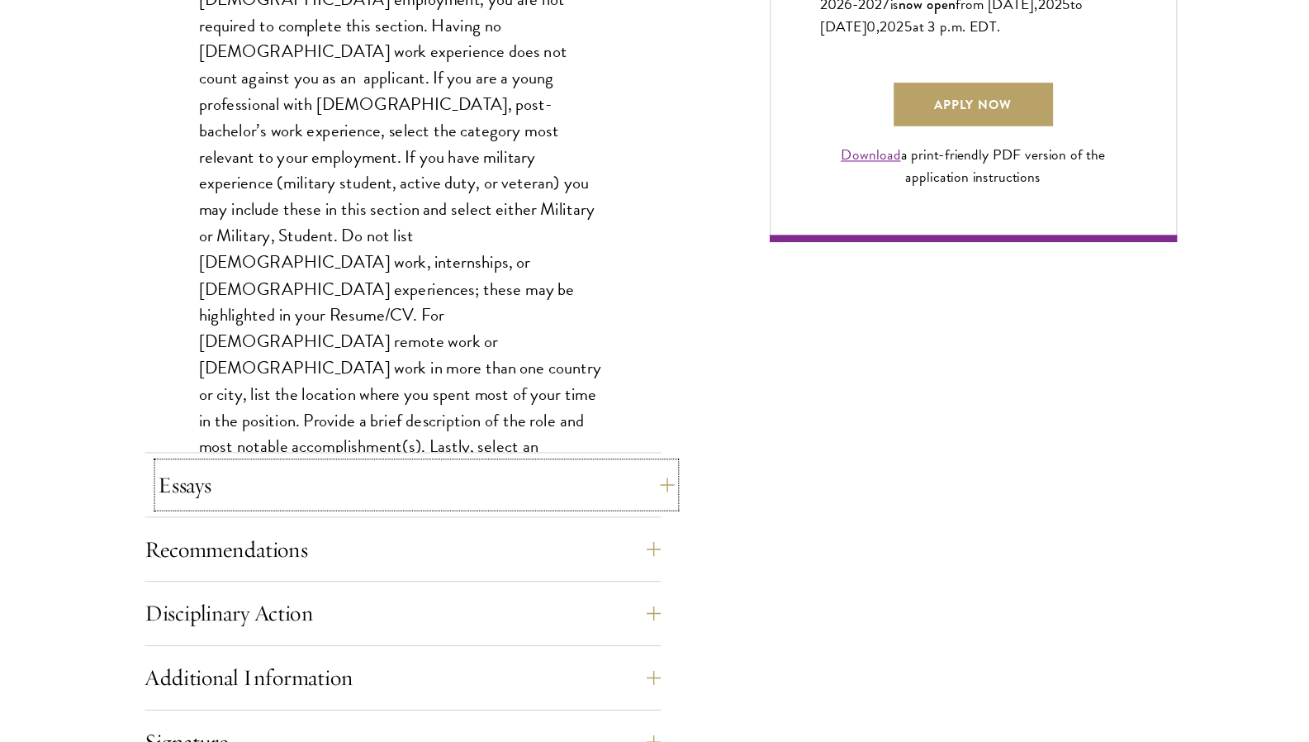
click at [558, 500] on button "Essays" at bounding box center [432, 507] width 471 height 40
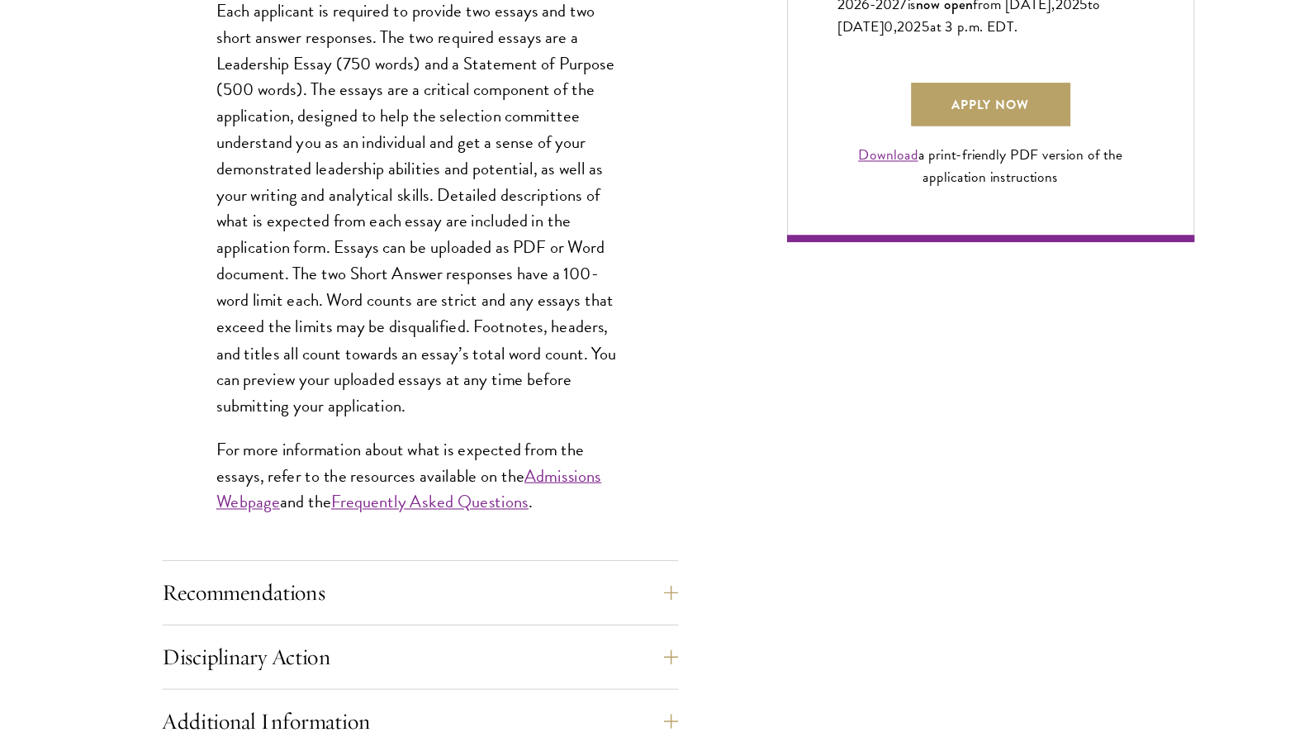
scroll to position [1261, 0]
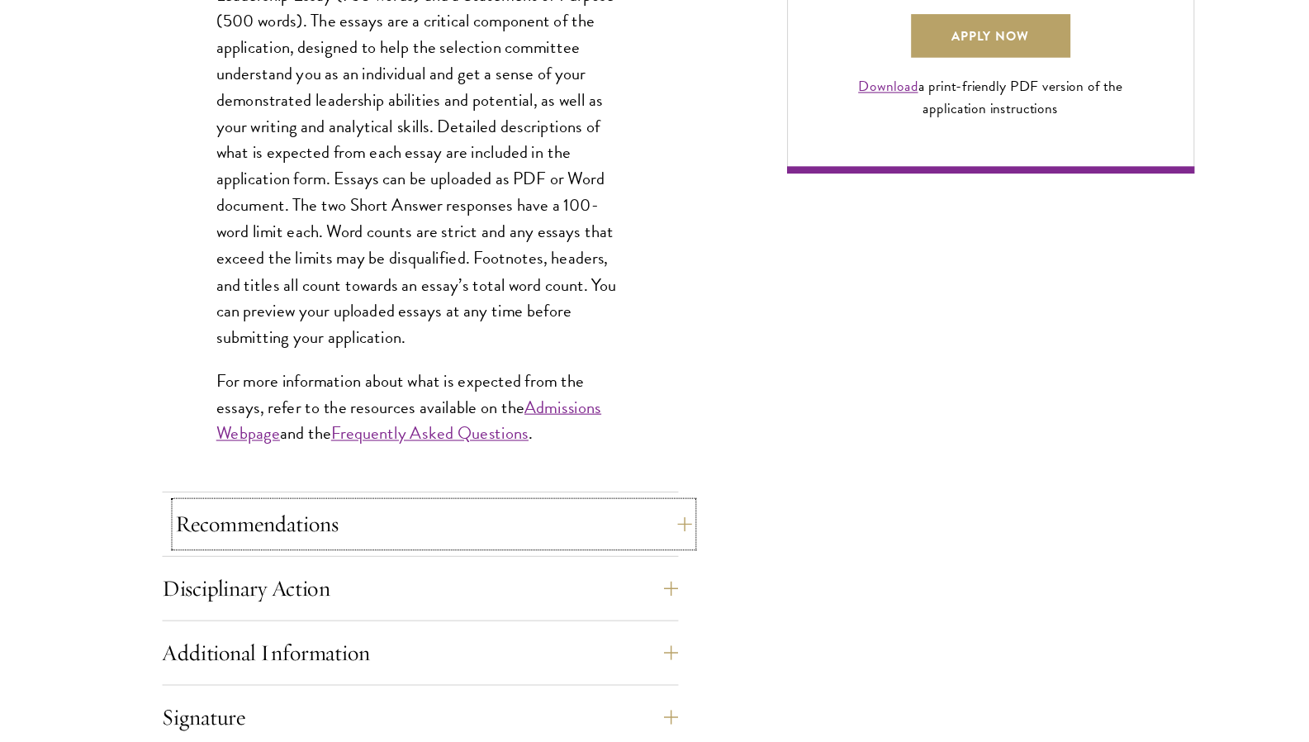
click at [534, 530] on button "Recommendations" at bounding box center [432, 543] width 471 height 40
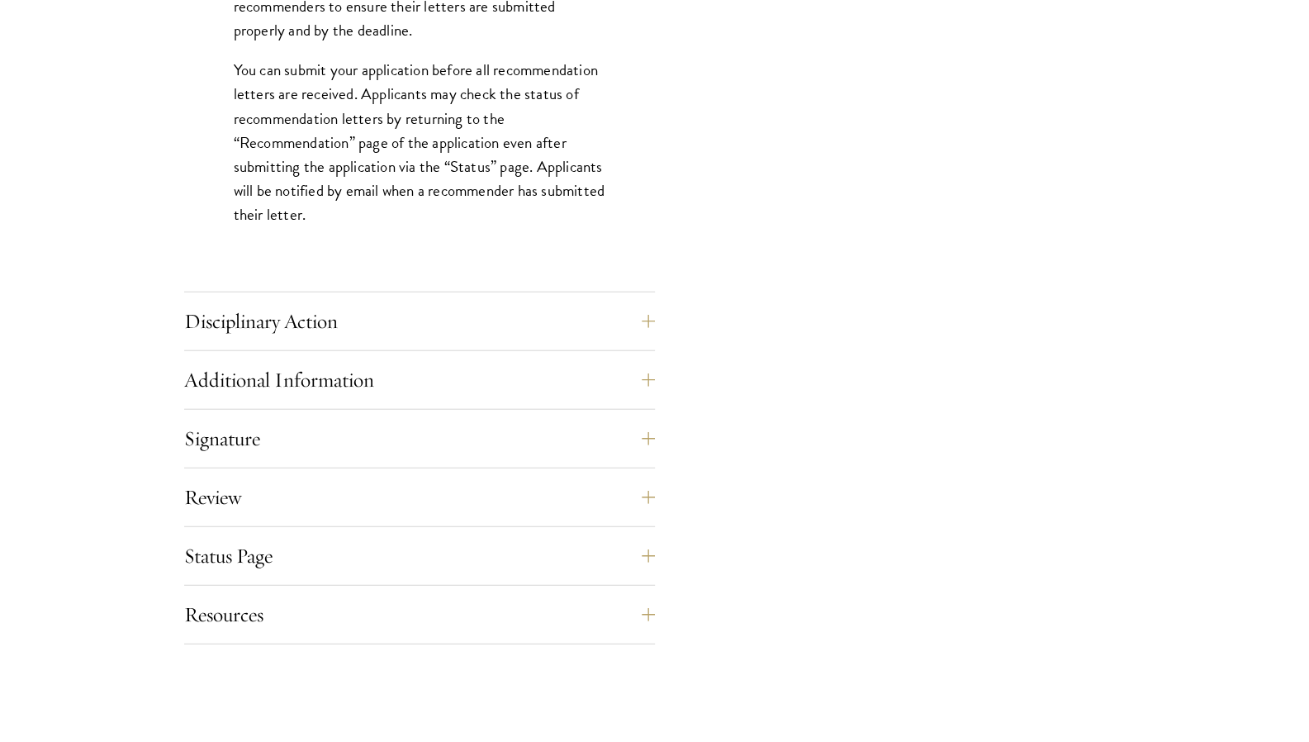
scroll to position [2361, 0]
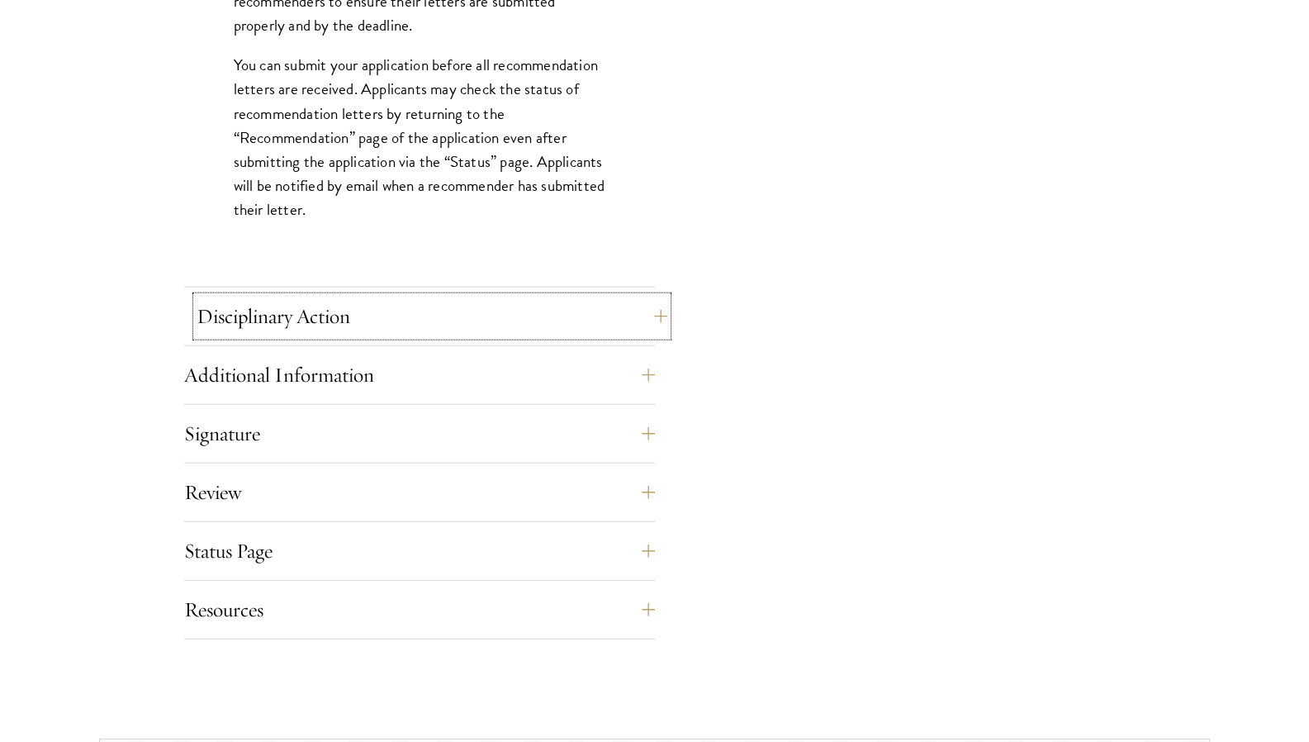
click at [581, 316] on button "Disciplinary Action" at bounding box center [432, 317] width 471 height 40
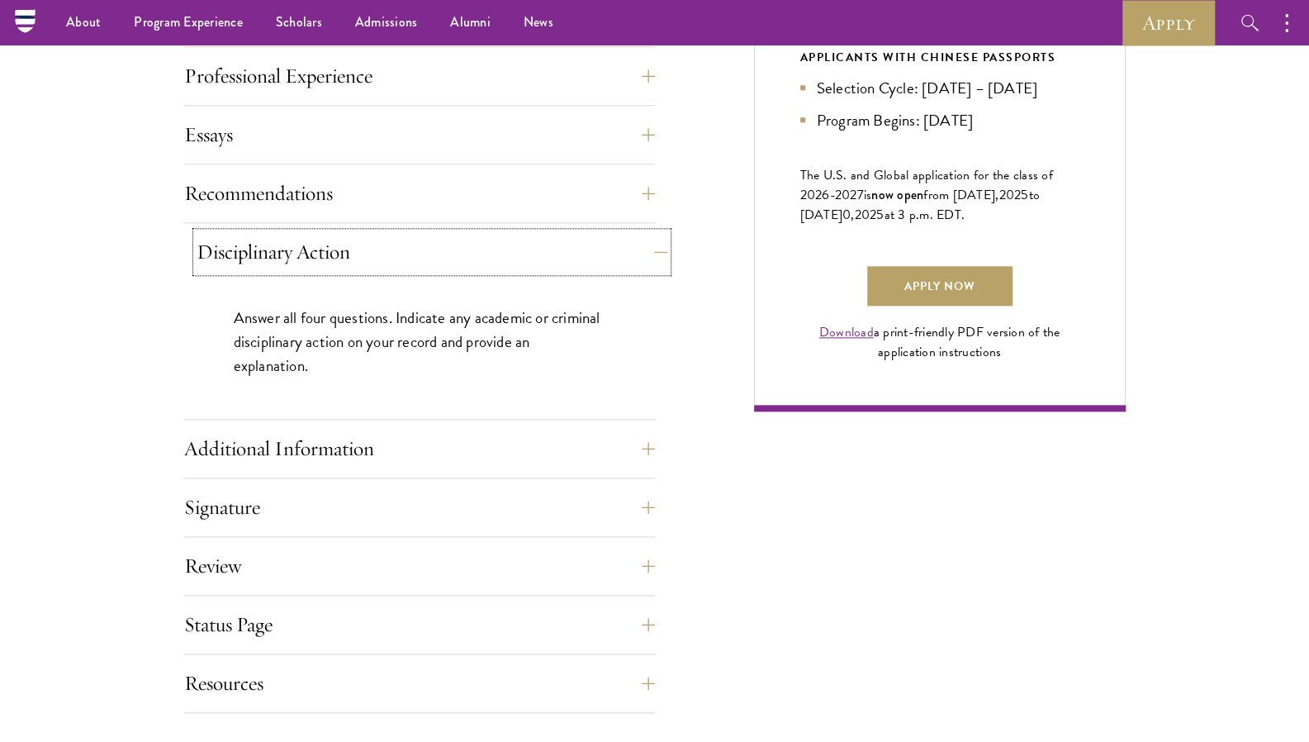
scroll to position [1071, 0]
click at [580, 433] on button "Additional Information" at bounding box center [432, 450] width 471 height 40
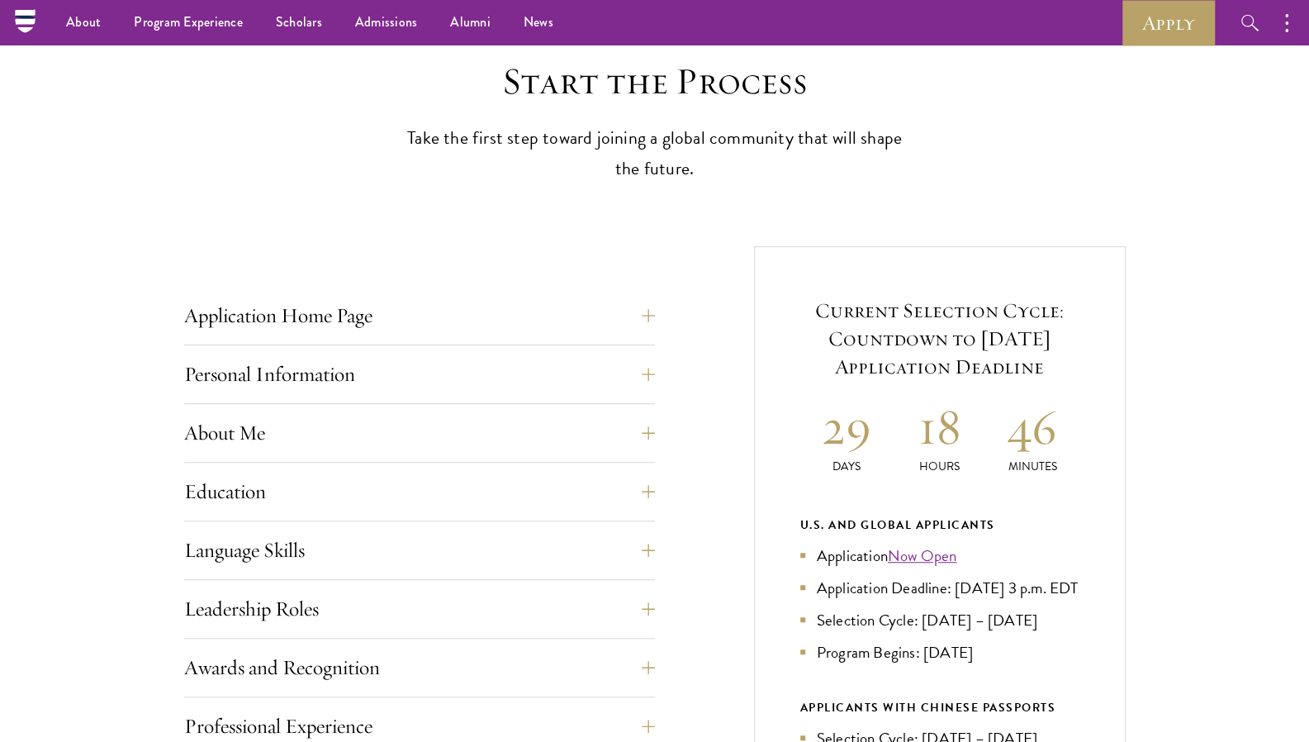
scroll to position [0, 0]
